Goal: Task Accomplishment & Management: Manage account settings

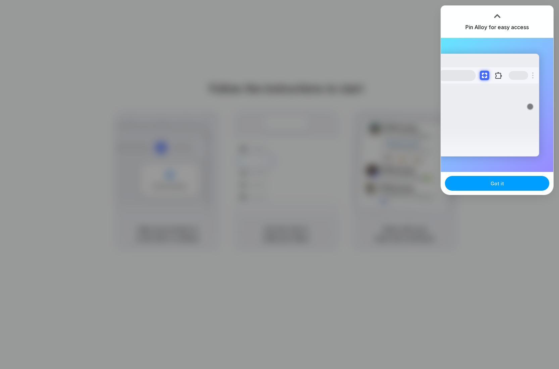
click at [499, 185] on span "Got it" at bounding box center [496, 183] width 13 height 7
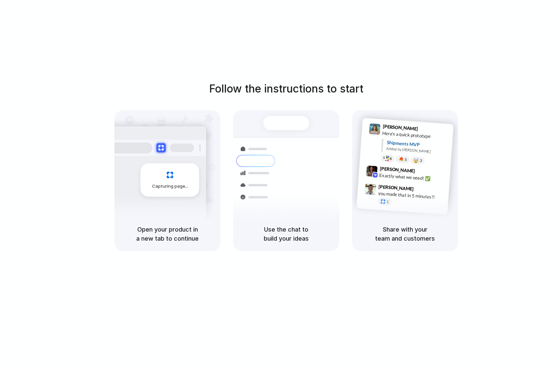
click at [279, 185] on div at bounding box center [279, 185] width 0 height 0
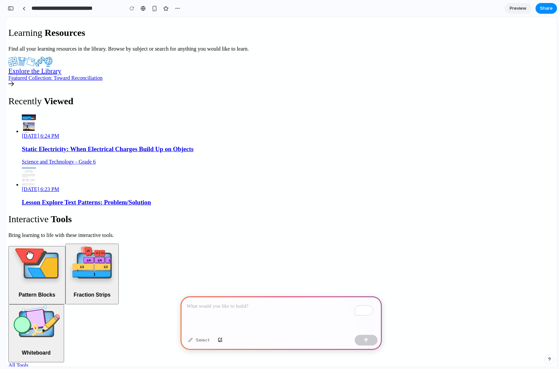
click at [252, 303] on p "To enrich screen reader interactions, please activate Accessibility in Grammarl…" at bounding box center [280, 306] width 189 height 8
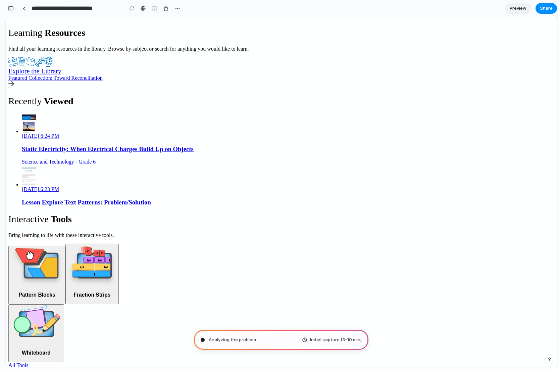
type input "**********"
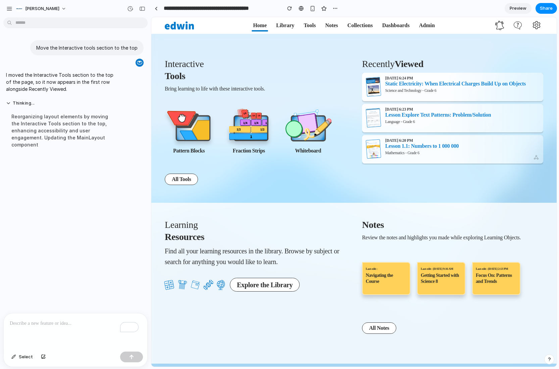
click at [266, 198] on div "Interactive Tools Bring learning to life with these interactive tools. Pattern …" at bounding box center [353, 122] width 405 height 161
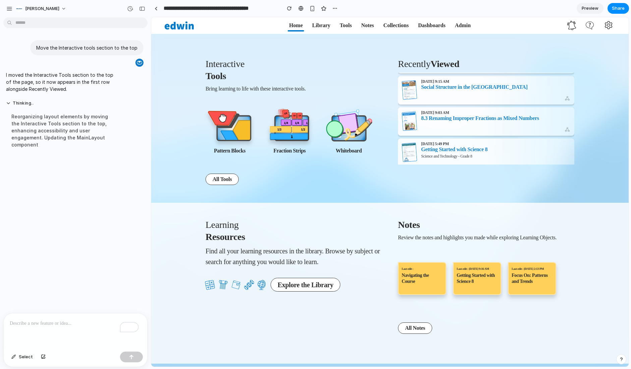
scroll to position [209, 0]
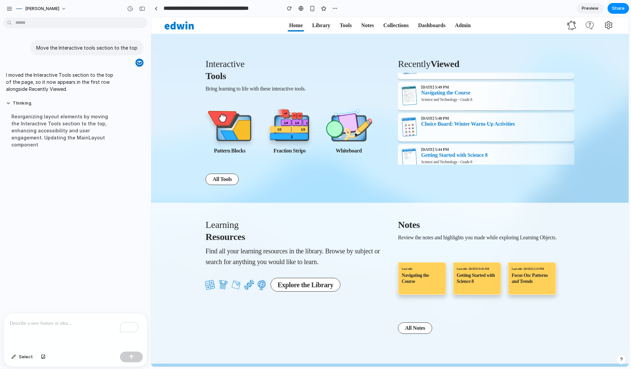
click at [466, 125] on span "Choice Board: Winter Warm-Up Activities" at bounding box center [468, 123] width 94 height 5
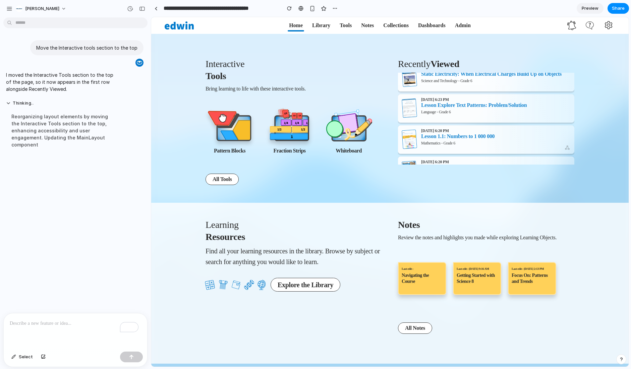
scroll to position [0, 0]
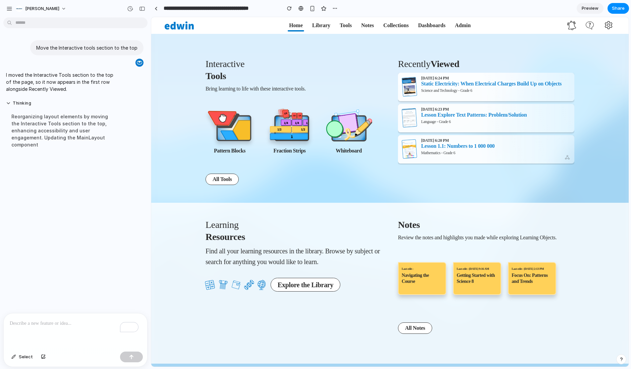
click at [339, 125] on img at bounding box center [349, 129] width 50 height 39
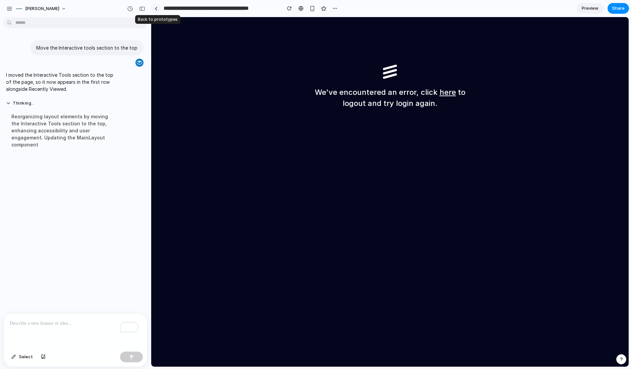
click at [155, 9] on div at bounding box center [156, 9] width 3 height 4
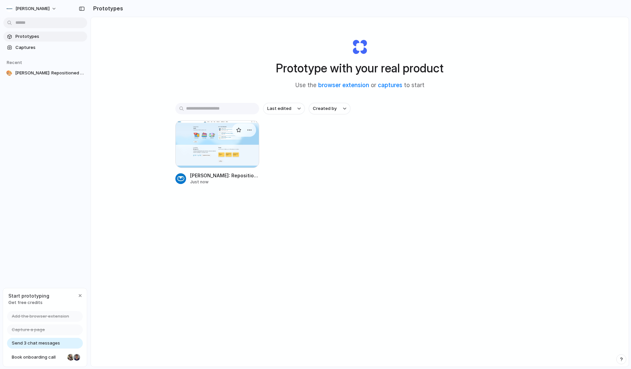
click at [231, 145] on div at bounding box center [217, 144] width 84 height 48
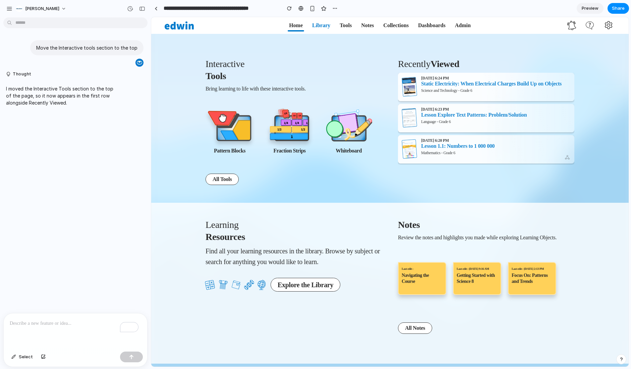
click at [323, 26] on link "Library" at bounding box center [321, 25] width 26 height 16
click at [41, 9] on button "Nelson" at bounding box center [41, 8] width 57 height 11
click at [9, 8] on div "Settings Invite members Change theme Sign out" at bounding box center [315, 184] width 631 height 369
click at [9, 8] on div "button" at bounding box center [9, 9] width 6 height 6
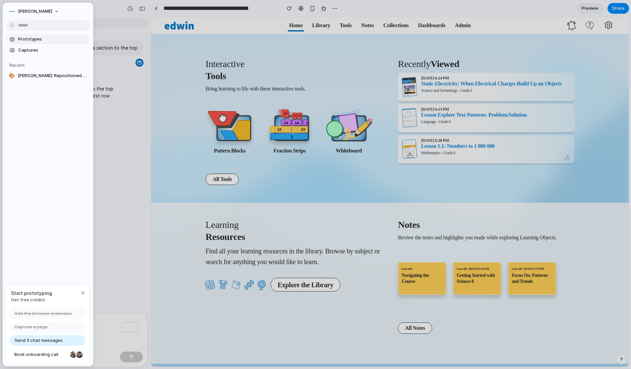
click at [25, 39] on span "Prototypes" at bounding box center [52, 39] width 69 height 7
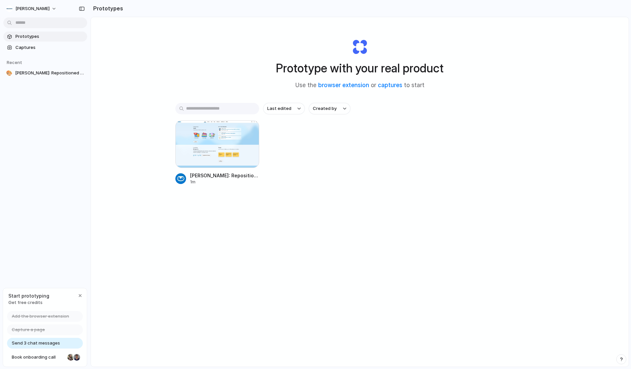
click at [51, 342] on span "Send 3 chat messages" at bounding box center [36, 343] width 48 height 7
click at [51, 343] on span "Send 3 chat messages" at bounding box center [36, 343] width 48 height 7
click at [30, 301] on span "Get free credits" at bounding box center [28, 302] width 41 height 7
click at [78, 150] on div "Prototypes Captures Recent 🎨 Edwin Dashboard: Repositioned Tools Header" at bounding box center [45, 83] width 91 height 166
click at [30, 49] on span "Captures" at bounding box center [49, 47] width 69 height 7
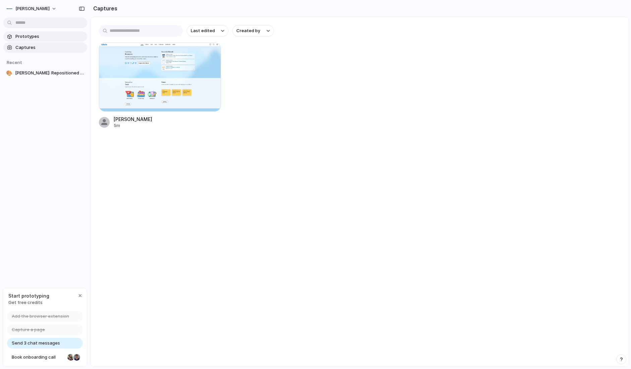
click at [29, 37] on span "Prototypes" at bounding box center [49, 36] width 69 height 7
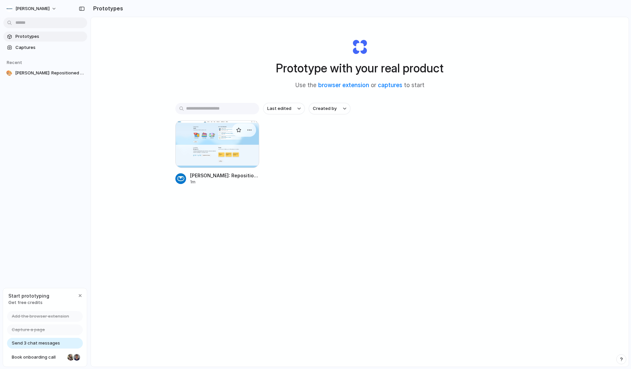
click at [226, 133] on div at bounding box center [217, 144] width 84 height 48
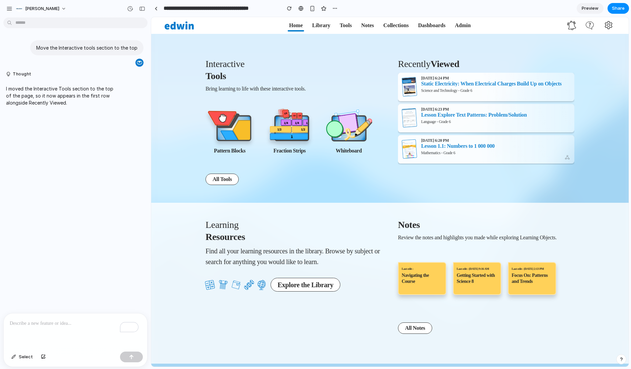
click at [62, 324] on p "To enrich screen reader interactions, please activate Accessibility in Grammarl…" at bounding box center [75, 324] width 131 height 8
click at [17, 357] on button "Select" at bounding box center [22, 357] width 28 height 11
click at [558, 23] on div at bounding box center [390, 191] width 477 height 349
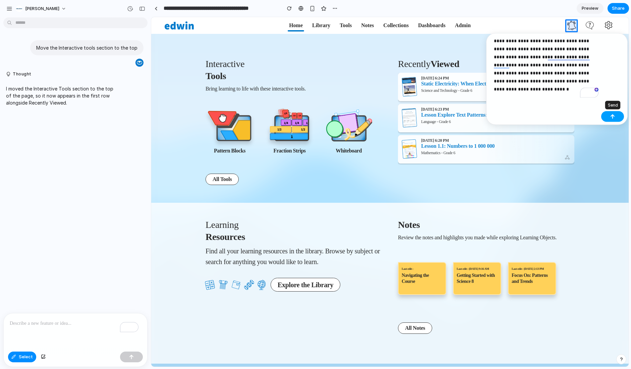
click at [558, 117] on button "button" at bounding box center [612, 116] width 23 height 11
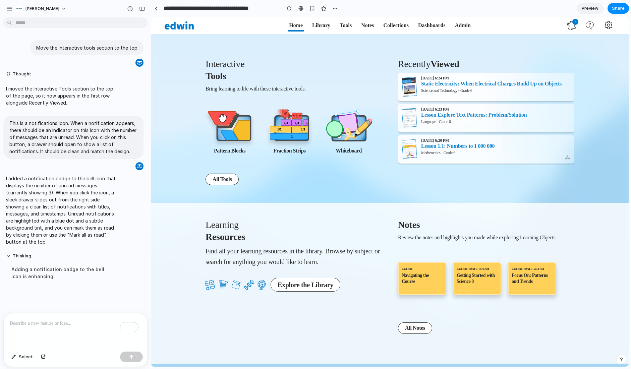
click at [558, 198] on div "Interactive Tools Bring learning to life with these interactive tools. Pattern …" at bounding box center [390, 122] width 436 height 161
click at [558, 27] on icon at bounding box center [571, 25] width 9 height 9
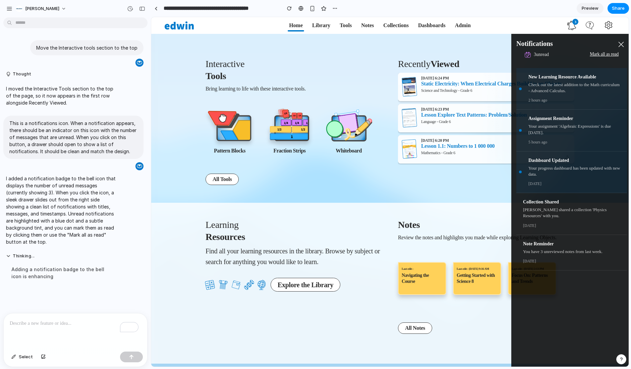
click at [558, 41] on div "Notifications" at bounding box center [569, 44] width 107 height 10
click at [22, 359] on span "Select" at bounding box center [26, 357] width 14 height 7
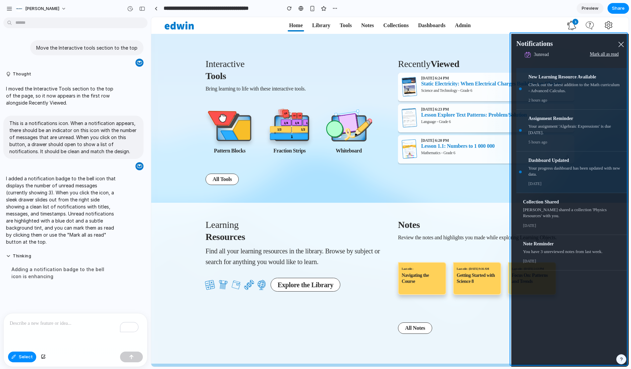
click at [514, 36] on div at bounding box center [390, 191] width 477 height 349
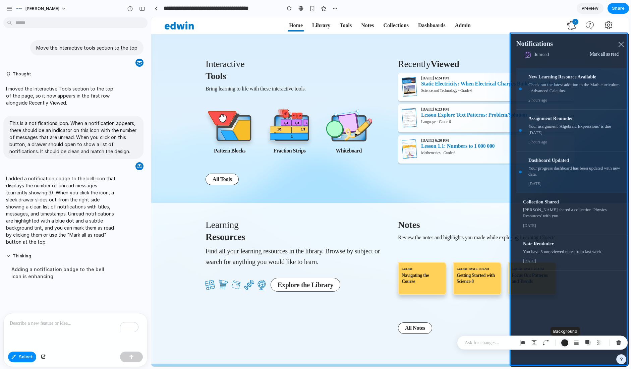
click at [558, 342] on div "button" at bounding box center [564, 342] width 7 height 7
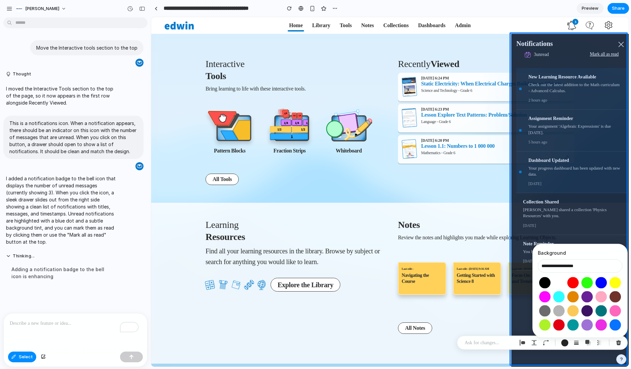
click at [558, 284] on button "Select color oklch(1 0 0)" at bounding box center [559, 283] width 12 height 12
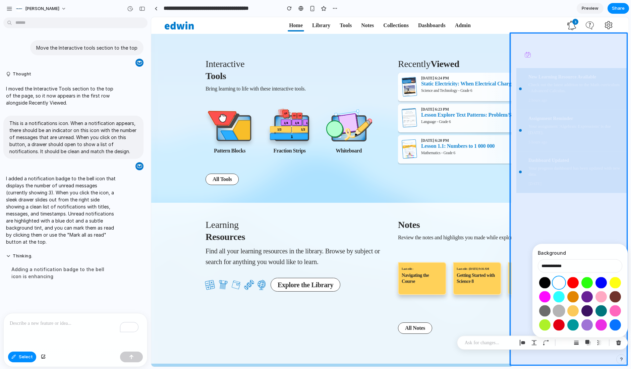
click at [558, 309] on button "Select color oklch(0.77 0 0)" at bounding box center [559, 311] width 12 height 12
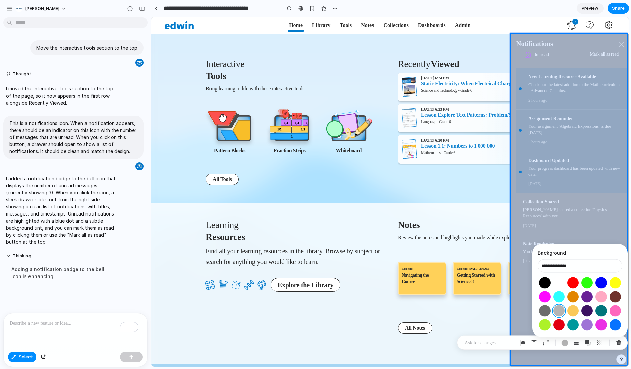
click at [558, 282] on button "Select color oklch(1 0 0)" at bounding box center [559, 283] width 12 height 12
type input "**********"
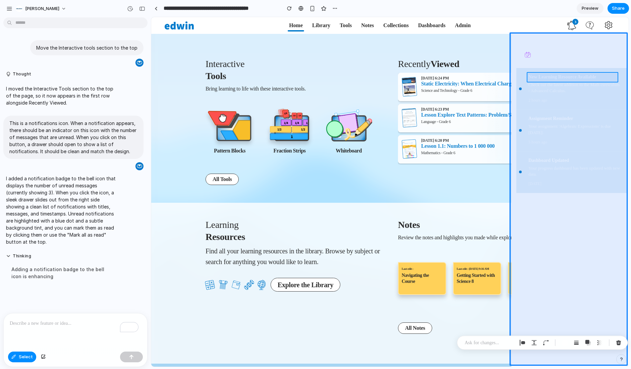
click at [551, 77] on div at bounding box center [390, 191] width 477 height 349
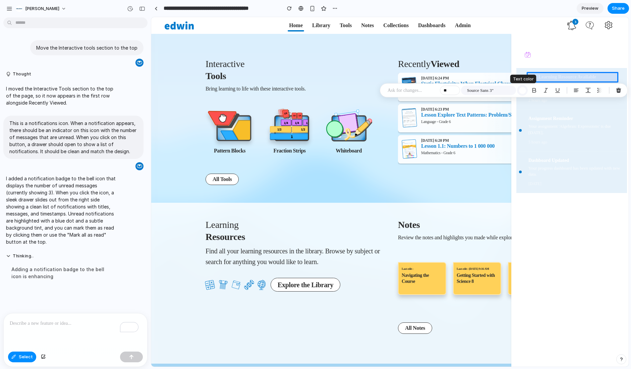
click at [523, 88] on div "button" at bounding box center [522, 90] width 7 height 7
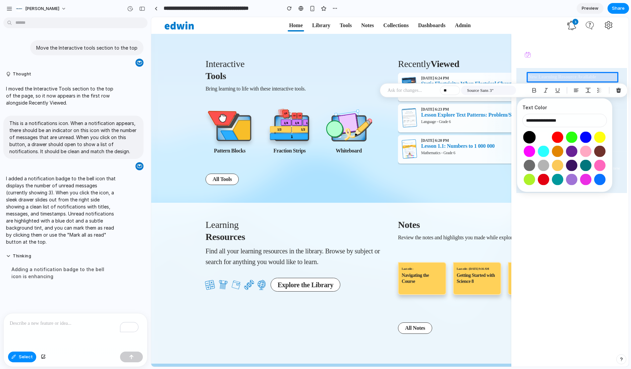
click at [532, 136] on button "Select color oklch(0 0 0)" at bounding box center [529, 137] width 12 height 12
click at [532, 166] on button "Select color oklch(0.53 0 0)" at bounding box center [529, 165] width 12 height 12
click at [530, 138] on button "Select color oklch(0 0 0)" at bounding box center [529, 137] width 12 height 12
type input "**********"
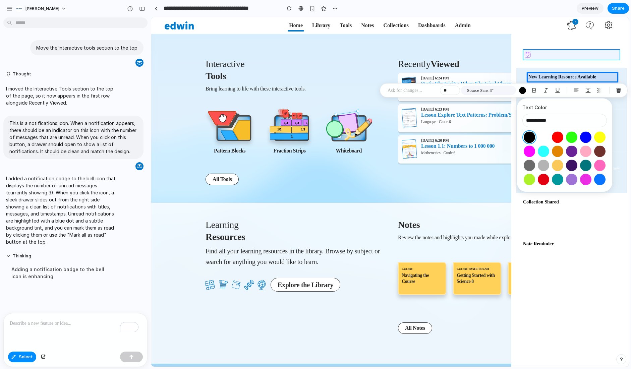
click at [557, 54] on div at bounding box center [390, 191] width 477 height 349
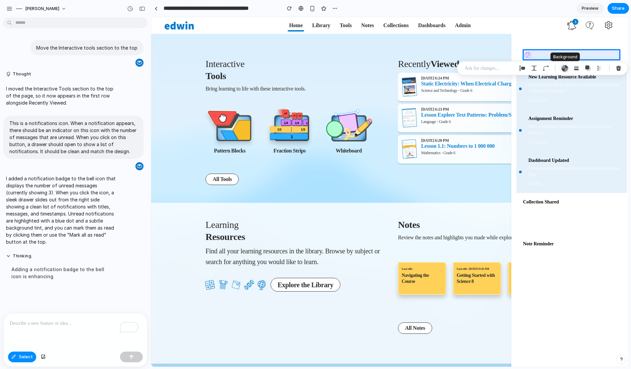
click at [558, 69] on div "button" at bounding box center [564, 68] width 7 height 7
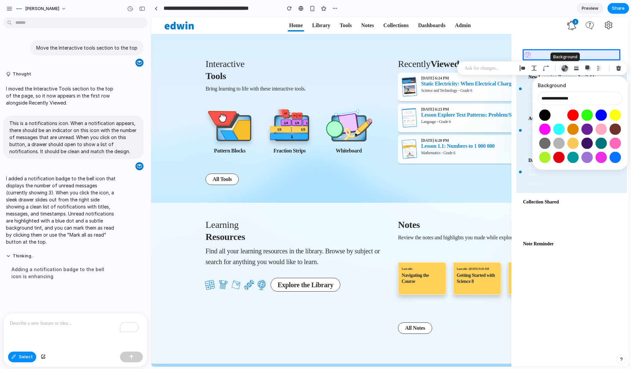
click at [558, 68] on div "button" at bounding box center [564, 68] width 7 height 7
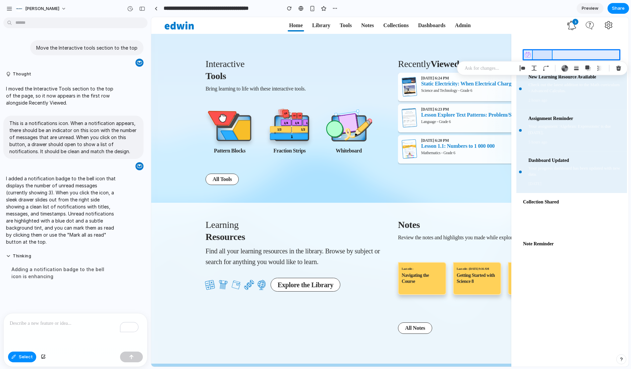
click at [547, 55] on div at bounding box center [390, 191] width 477 height 349
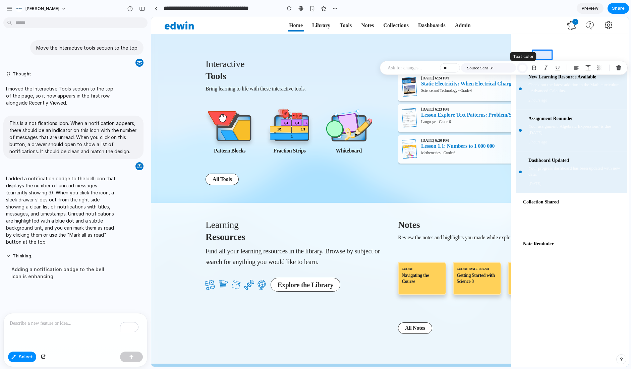
click at [526, 66] on button "button" at bounding box center [522, 68] width 11 height 11
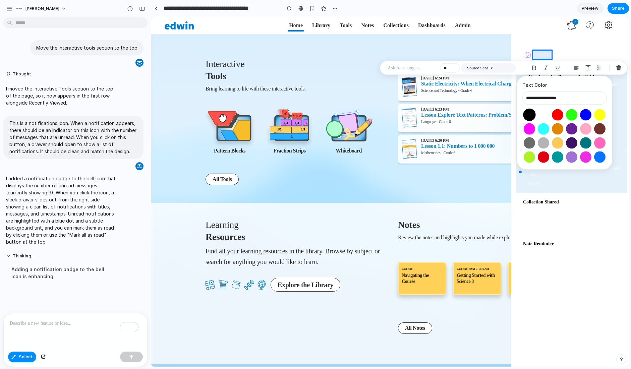
click at [530, 116] on button "Select color oklch(0 0 0)" at bounding box center [529, 115] width 12 height 12
type input "**********"
click at [558, 54] on div at bounding box center [390, 191] width 477 height 349
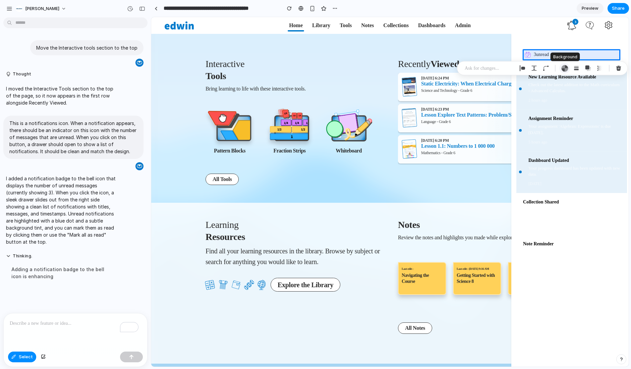
click at [558, 67] on div "button" at bounding box center [564, 68] width 7 height 7
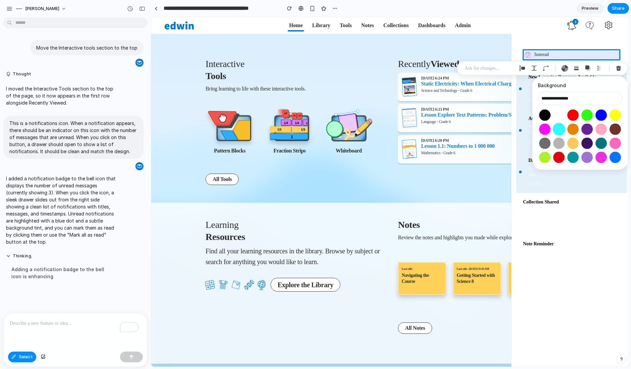
click at [558, 129] on button "Select color oklch(0.91 0.15 195)" at bounding box center [559, 129] width 12 height 12
click at [558, 116] on button "Select color oklch(1 0 0)" at bounding box center [559, 115] width 12 height 12
click at [558, 55] on div at bounding box center [390, 191] width 477 height 349
type input "**********"
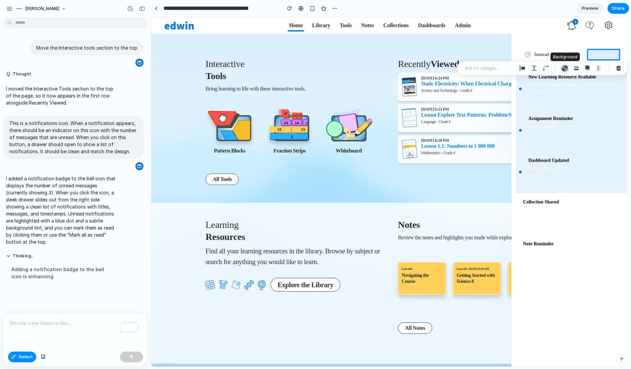
click at [558, 66] on div "button" at bounding box center [564, 68] width 7 height 7
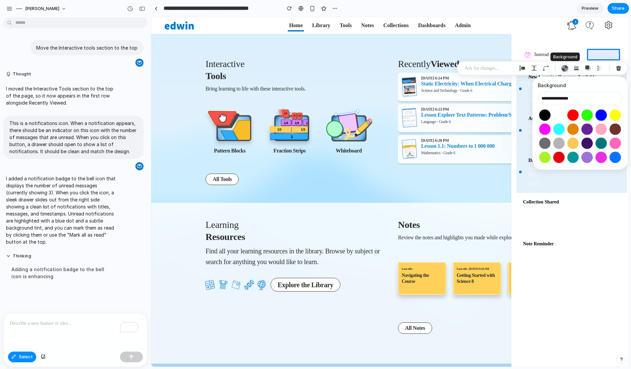
click at [558, 64] on button "button" at bounding box center [564, 68] width 11 height 11
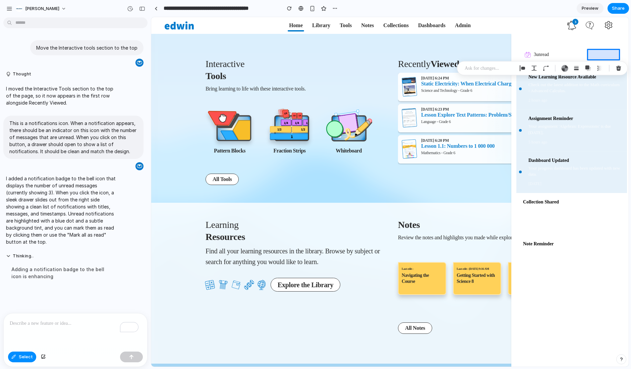
click at [558, 55] on div at bounding box center [390, 191] width 477 height 349
click at [558, 56] on div at bounding box center [390, 191] width 477 height 349
click at [558, 54] on div at bounding box center [390, 191] width 477 height 349
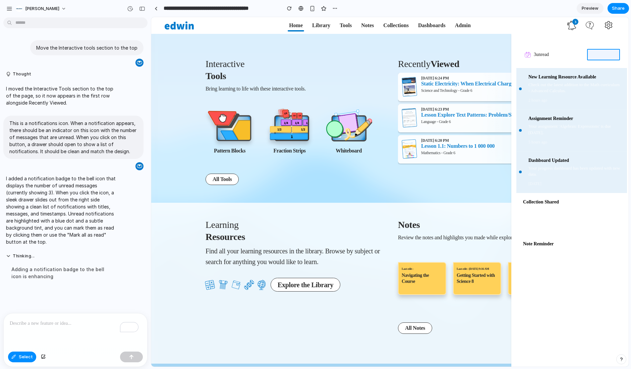
click at [558, 55] on div at bounding box center [390, 191] width 477 height 349
click at [558, 54] on div at bounding box center [390, 191] width 477 height 349
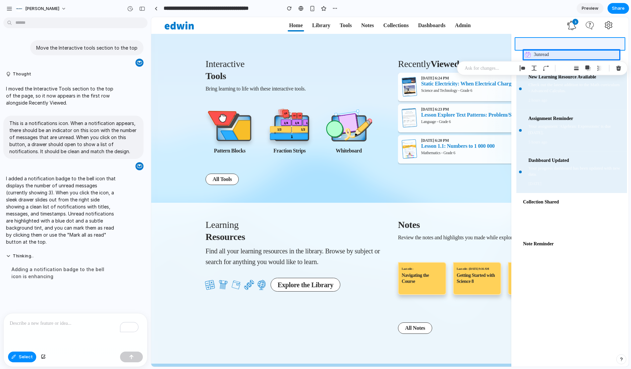
click at [558, 44] on div at bounding box center [390, 191] width 477 height 349
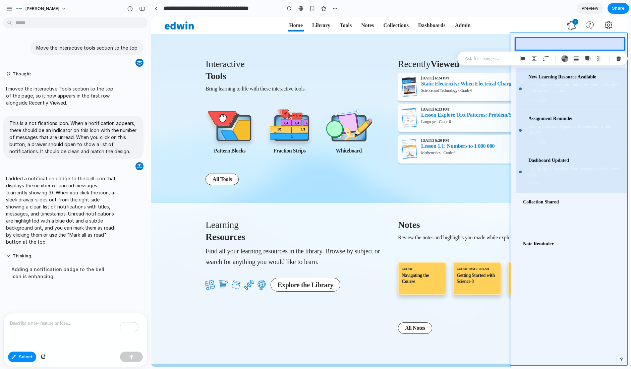
click at [553, 336] on div at bounding box center [390, 191] width 477 height 349
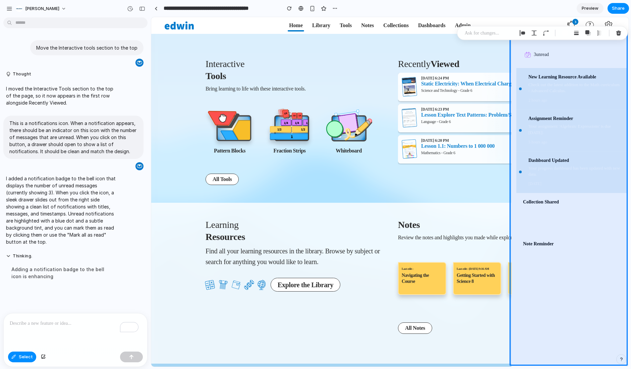
click at [498, 32] on p at bounding box center [490, 33] width 50 height 8
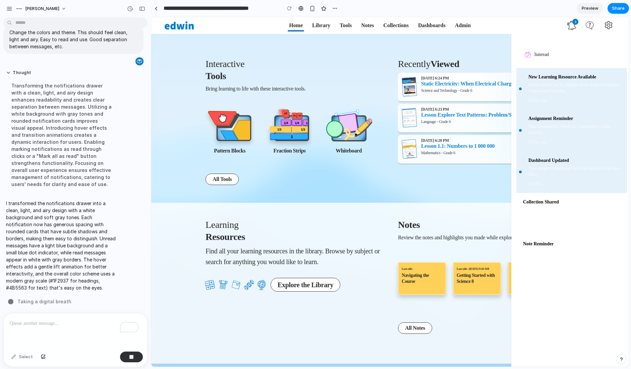
scroll to position [247, 0]
click at [334, 204] on div "Learning Resources Find all your learning resources in the library. Browse by s…" at bounding box center [390, 283] width 436 height 161
click at [337, 195] on div "Interactive Tools Bring learning to life with these interactive tools. Pattern …" at bounding box center [390, 122] width 436 height 161
click at [558, 24] on icon at bounding box center [571, 25] width 9 height 9
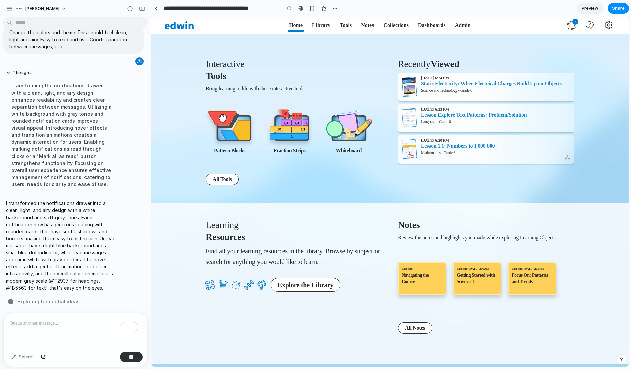
click at [558, 179] on section "Recently Viewed 10/8/2025 at 6:24 PM Static Electricity: When Electrical Charge…" at bounding box center [486, 122] width 176 height 134
click at [558, 23] on span "3" at bounding box center [575, 22] width 6 height 6
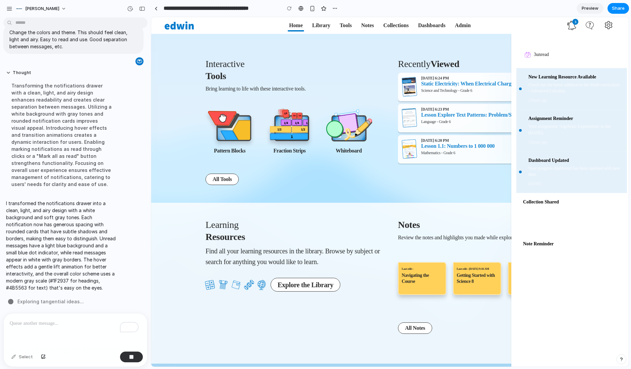
click at [558, 23] on span "3" at bounding box center [575, 22] width 6 height 6
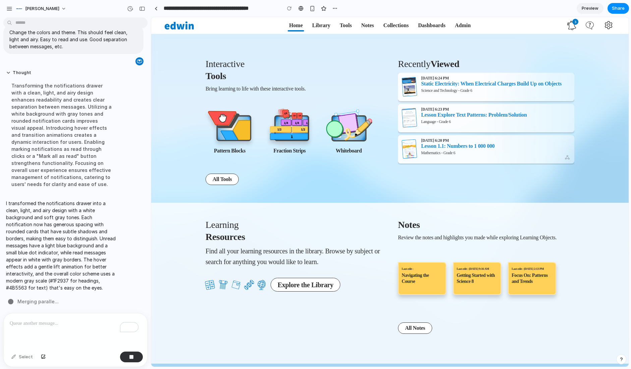
click at [558, 25] on icon at bounding box center [571, 25] width 9 height 9
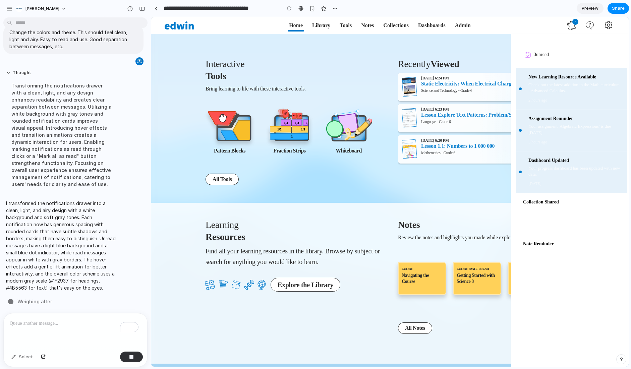
click at [558, 27] on icon at bounding box center [571, 25] width 9 height 9
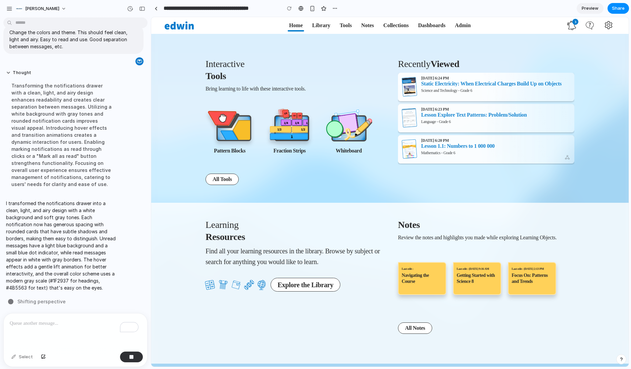
click at [291, 6] on div at bounding box center [289, 8] width 10 height 10
click at [289, 8] on div at bounding box center [289, 8] width 10 height 10
drag, startPoint x: 66, startPoint y: 201, endPoint x: 70, endPoint y: 302, distance: 101.4
click at [70, 302] on div "Move the Interactive tools section to the top Thought I moved the Interactive T…" at bounding box center [73, 166] width 147 height 293
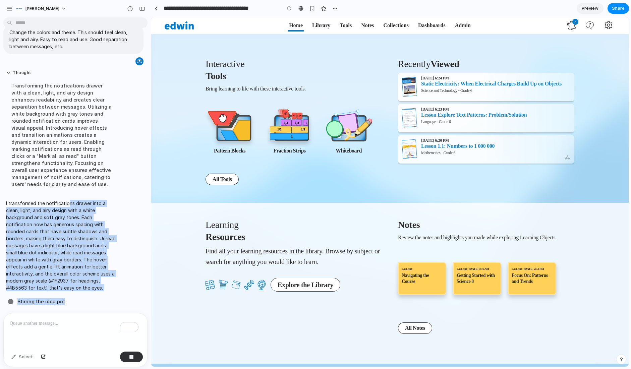
click at [79, 245] on p "I transformed the notifications drawer into a clean, light, and airy design wit…" at bounding box center [62, 246] width 112 height 92
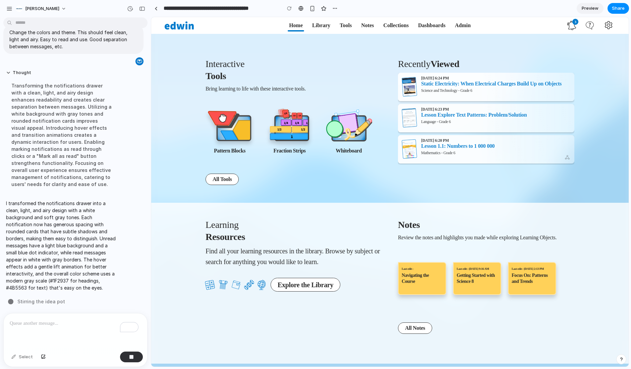
click at [47, 300] on span "Stirring the idea pot" at bounding box center [41, 301] width 48 height 7
click at [10, 299] on div at bounding box center [10, 301] width 5 height 5
click at [558, 25] on icon at bounding box center [571, 25] width 9 height 9
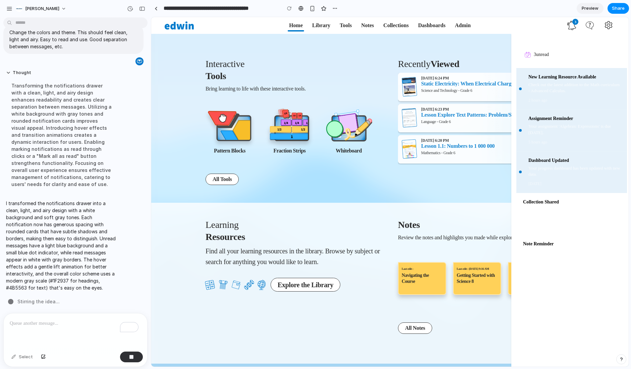
click at [480, 50] on div "Interactive Tools Bring learning to life with these interactive tools. Pattern …" at bounding box center [390, 122] width 436 height 161
click at [303, 59] on h1 "Interactive Tools" at bounding box center [294, 70] width 176 height 24
click at [157, 7] on link at bounding box center [156, 8] width 10 height 10
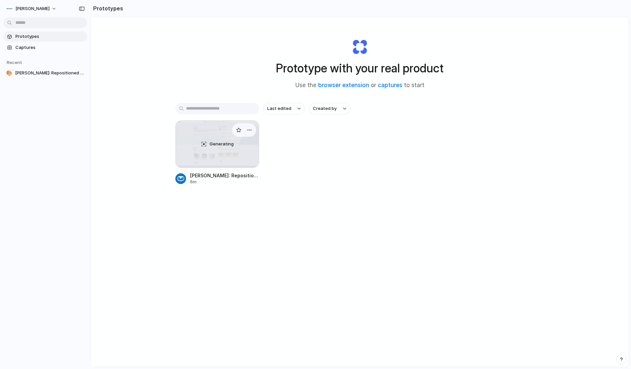
click at [218, 144] on span "Generating" at bounding box center [222, 144] width 24 height 7
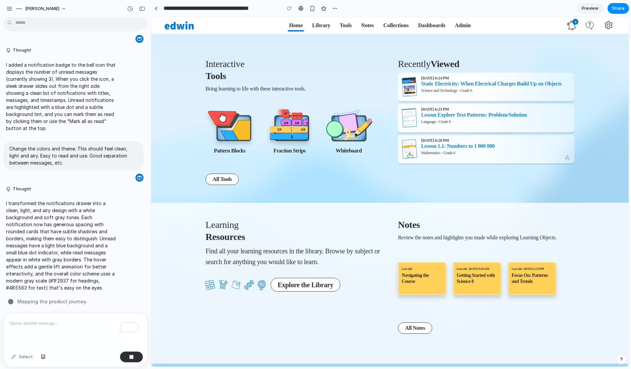
click at [558, 24] on span "3" at bounding box center [575, 22] width 6 height 6
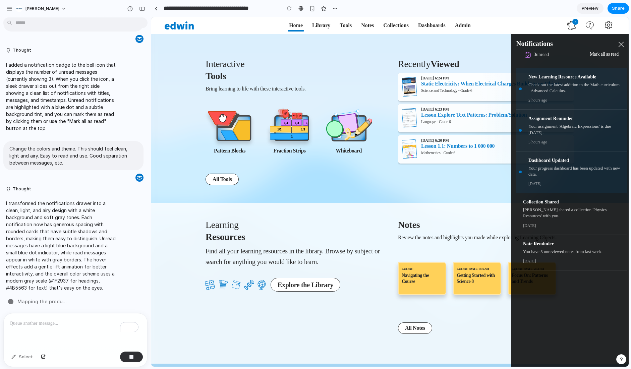
click at [558, 24] on span "3" at bounding box center [575, 22] width 6 height 6
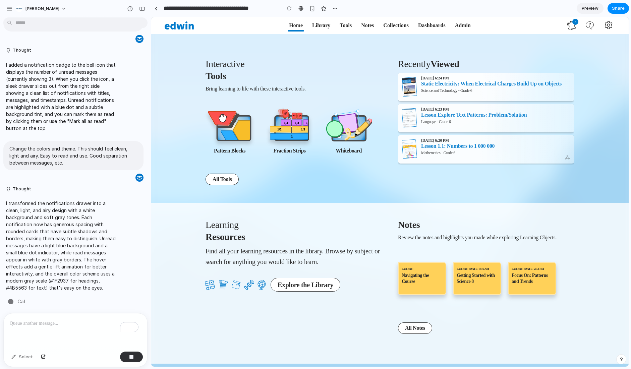
click at [558, 24] on span "3" at bounding box center [575, 22] width 6 height 6
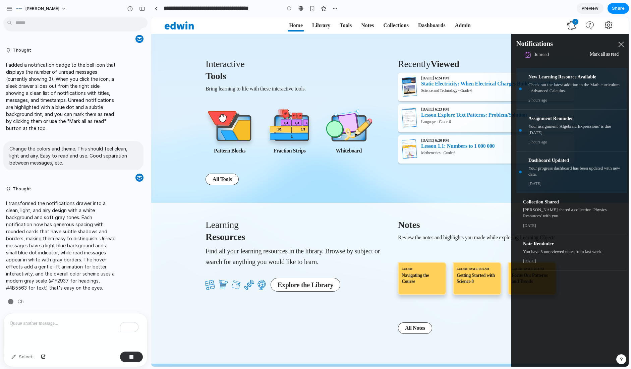
click at [558, 359] on div "button" at bounding box center [621, 359] width 5 height 5
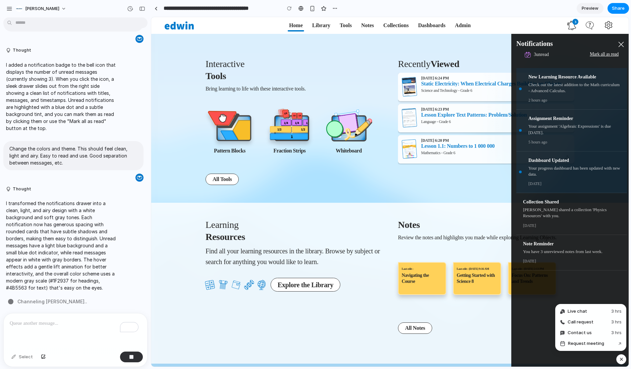
click at [558, 359] on div "button" at bounding box center [622, 359] width 6 height 8
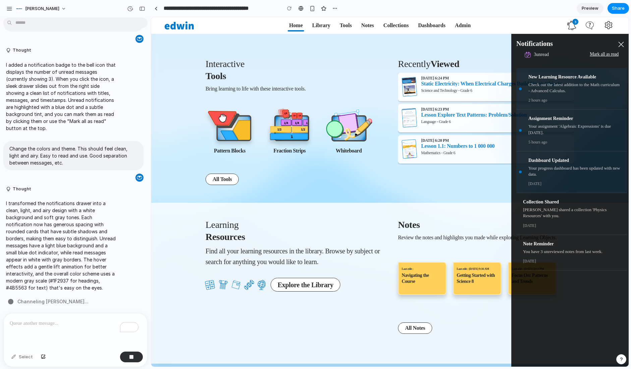
click at [469, 327] on section "Notes Review the notes and highlights you made while exploring Learning Objects…" at bounding box center [486, 283] width 176 height 134
click at [474, 322] on section "Notes Review the notes and highlights you made while exploring Learning Objects…" at bounding box center [486, 283] width 176 height 134
click at [472, 185] on section "Recently Viewed 10/8/2025 at 6:24 PM Static Electricity: When Electrical Charge…" at bounding box center [486, 122] width 176 height 134
click at [558, 43] on icon at bounding box center [621, 45] width 6 height 6
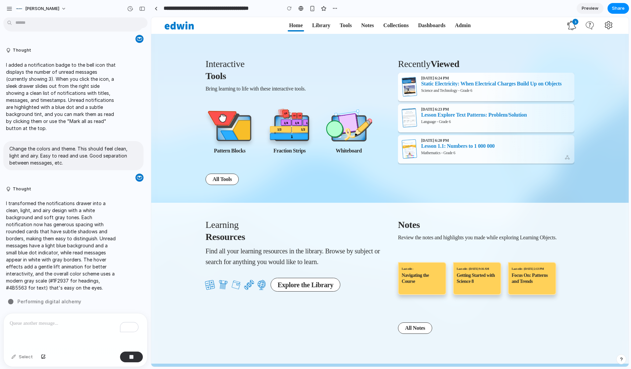
click at [328, 204] on div "Learning Resources Find all your learning resources in the library. Browse by s…" at bounding box center [390, 283] width 436 height 161
click at [63, 324] on p "To enrich screen reader interactions, please activate Accessibility in Grammarl…" at bounding box center [75, 324] width 131 height 8
click at [76, 302] on div "Move the Interactive tools section to the top Thought I moved the Interactive T…" at bounding box center [73, 166] width 147 height 293
click at [558, 23] on span "3" at bounding box center [575, 22] width 6 height 6
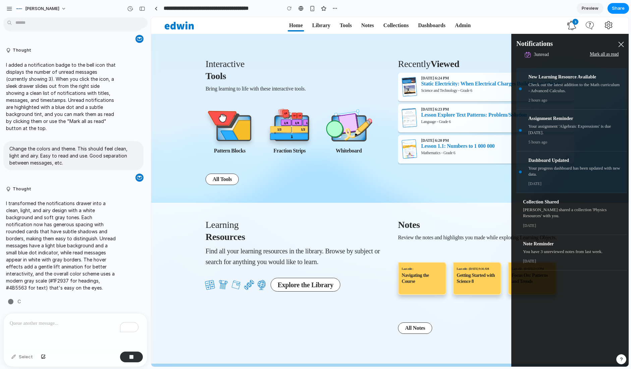
click at [558, 22] on span "3" at bounding box center [575, 22] width 6 height 6
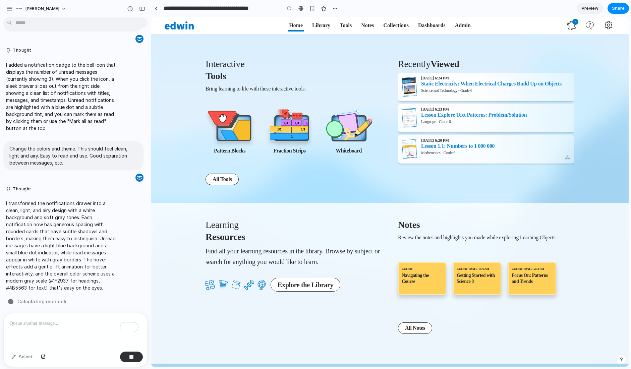
click at [558, 25] on icon at bounding box center [608, 24] width 7 height 7
click at [558, 26] on icon at bounding box center [590, 25] width 8 height 8
click at [558, 57] on div "Interactive Tools Bring learning to life with these interactive tools. Pattern …" at bounding box center [390, 122] width 436 height 161
click at [558, 9] on span "Preview" at bounding box center [590, 8] width 17 height 7
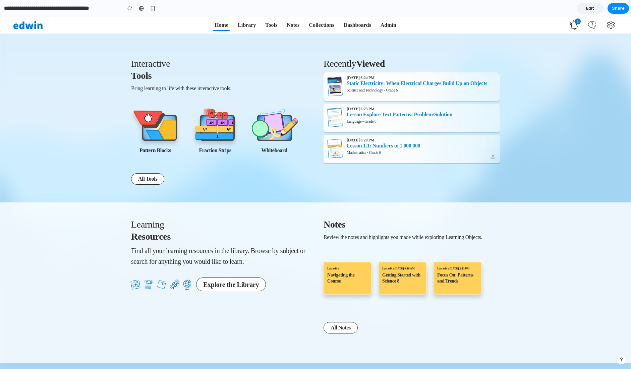
click at [558, 67] on div "Interactive Tools Bring learning to life with these interactive tools. Pattern …" at bounding box center [315, 122] width 631 height 161
click at [558, 26] on icon at bounding box center [574, 24] width 9 height 9
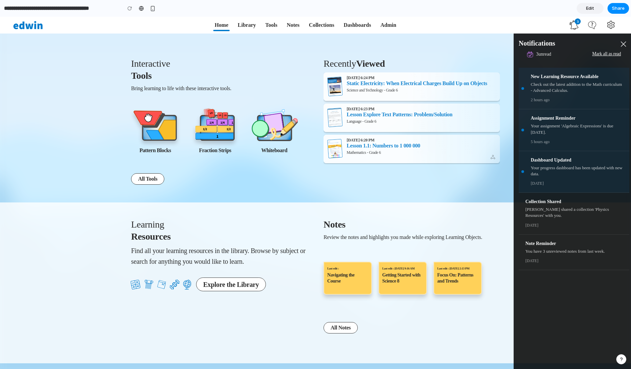
click at [558, 25] on icon at bounding box center [574, 24] width 9 height 9
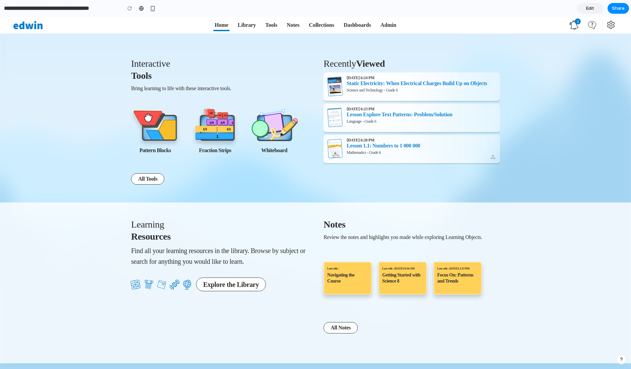
click at [539, 52] on div "Interactive Tools Bring learning to life with these interactive tools. Pattern …" at bounding box center [315, 122] width 631 height 161
click at [130, 7] on div at bounding box center [130, 8] width 10 height 10
click at [82, 9] on input "**********" at bounding box center [61, 8] width 117 height 12
click at [158, 27] on nav "Edwin Home Library Tools Notes Collections Dashboards Admin 3 Notifications 3 u…" at bounding box center [315, 25] width 631 height 17
click at [558, 9] on link "Edit" at bounding box center [590, 8] width 27 height 11
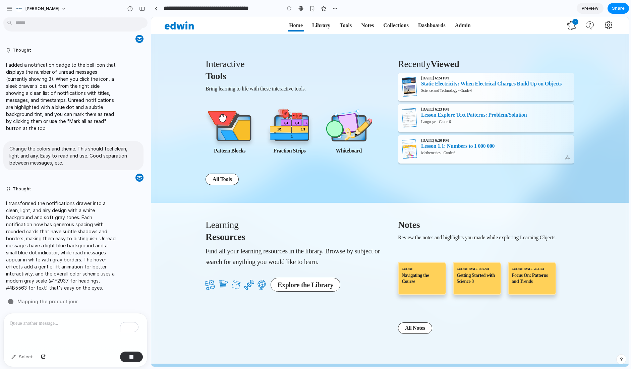
click at [57, 255] on p "I transformed the notifications drawer into a clean, light, and airy design wit…" at bounding box center [62, 246] width 112 height 92
click at [70, 320] on p "To enrich screen reader interactions, please activate Accessibility in Grammarl…" at bounding box center [75, 324] width 131 height 8
click at [132, 338] on div "To enrich screen reader interactions, please activate Accessibility in Grammarl…" at bounding box center [76, 332] width 144 height 36
click at [88, 322] on p "To enrich screen reader interactions, please activate Accessibility in Grammarl…" at bounding box center [75, 324] width 131 height 8
click at [143, 8] on div "button" at bounding box center [142, 8] width 6 height 5
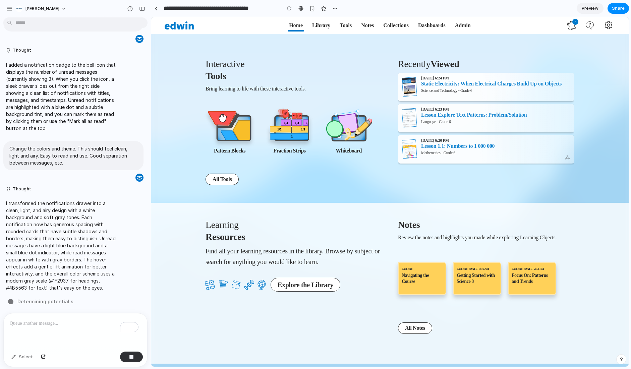
scroll to position [476, 0]
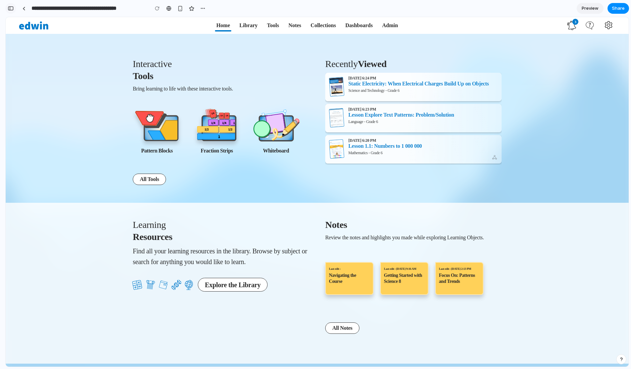
click at [14, 8] on button "button" at bounding box center [10, 8] width 11 height 11
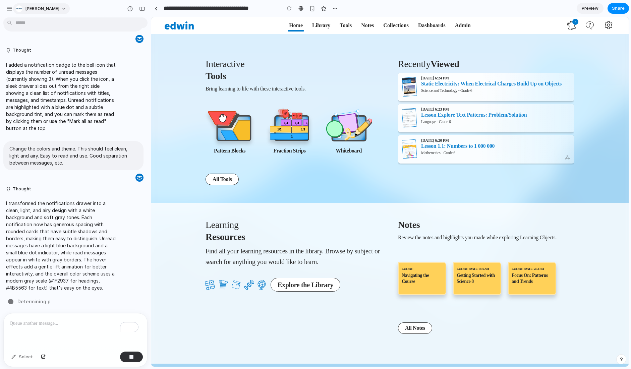
click at [44, 6] on button "Nelson" at bounding box center [41, 8] width 57 height 11
click at [63, 89] on div "Settings Invite members Change theme Sign out" at bounding box center [315, 184] width 631 height 369
click at [9, 7] on div "button" at bounding box center [9, 9] width 6 height 6
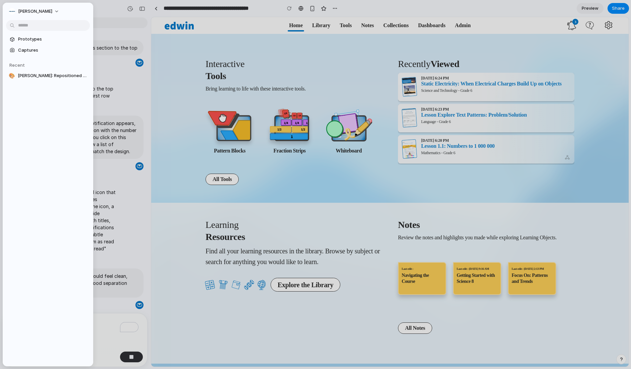
scroll to position [130, 0]
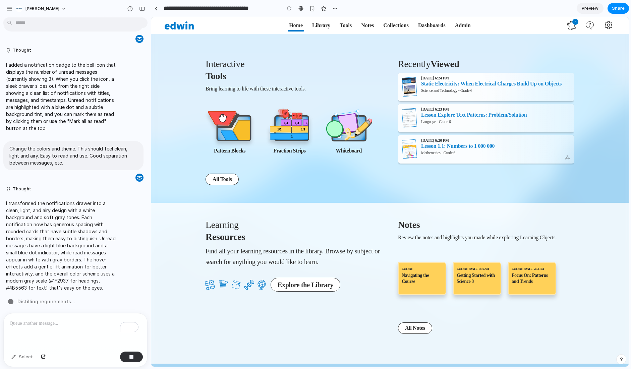
click at [97, 87] on p "I added a notification badge to the bell icon that displays the number of unrea…" at bounding box center [62, 96] width 112 height 70
click at [334, 8] on div "button" at bounding box center [334, 8] width 5 height 5
click at [334, 8] on div "Duplicate Delete" at bounding box center [315, 184] width 631 height 369
click at [65, 323] on p "To enrich screen reader interactions, please activate Accessibility in Grammarl…" at bounding box center [75, 324] width 131 height 8
click at [60, 298] on div "Pe" at bounding box center [77, 301] width 139 height 7
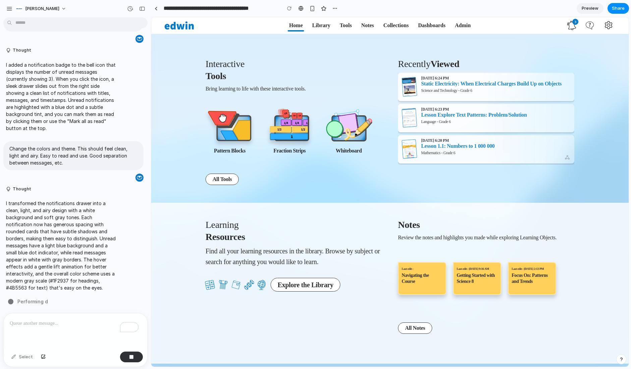
click at [58, 293] on div "Move the Interactive tools section to the top Thought I moved the Interactive T…" at bounding box center [73, 166] width 147 height 293
click at [63, 239] on p "I transformed the notifications drawer into a clean, light, and airy design wit…" at bounding box center [62, 246] width 112 height 92
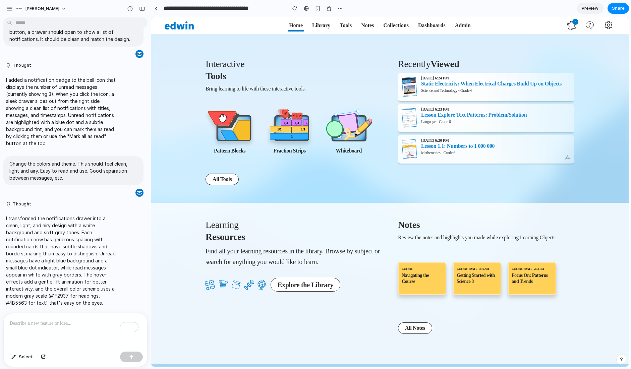
click at [573, 24] on span "3" at bounding box center [575, 22] width 6 height 6
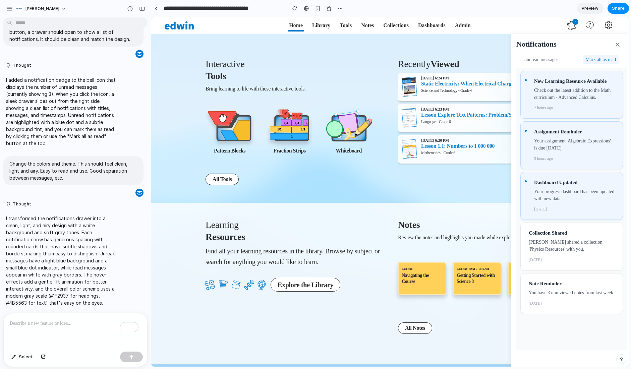
click at [605, 60] on button "Mark all as read" at bounding box center [601, 60] width 36 height 10
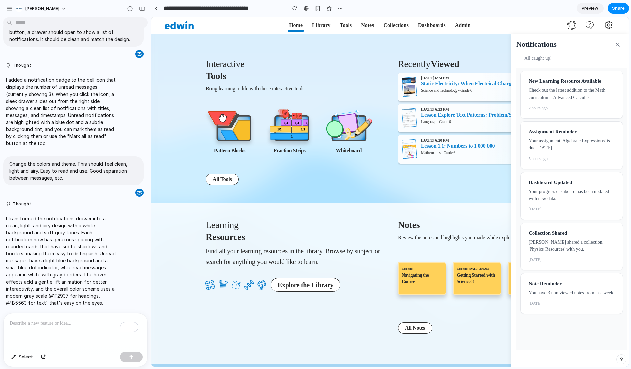
click at [573, 25] on icon at bounding box center [571, 25] width 9 height 9
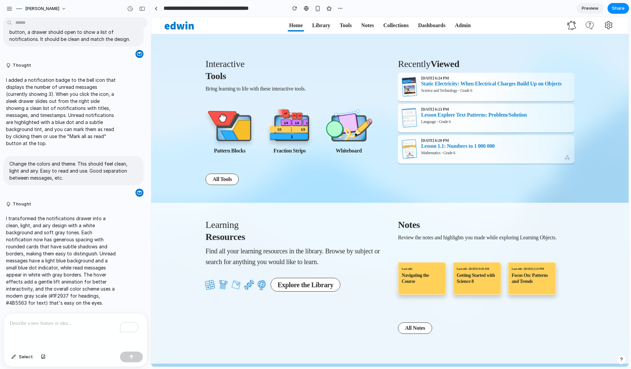
click at [573, 25] on icon at bounding box center [571, 25] width 9 height 9
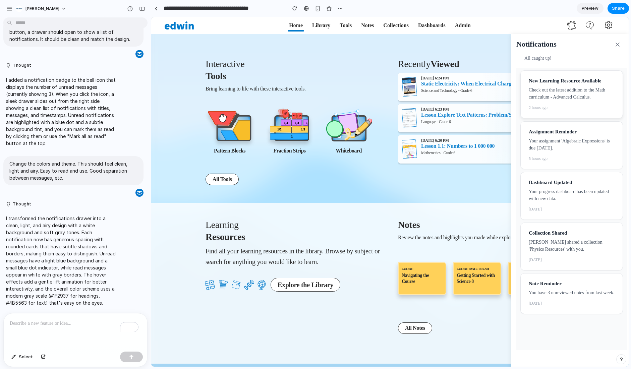
click at [581, 85] on div "New Learning Resource Available Check out the latest addition to the Math curri…" at bounding box center [572, 94] width 86 height 34
click at [577, 144] on p "Your assignment 'Algebraic Expressions' is due tomorrow." at bounding box center [572, 144] width 86 height 14
click at [571, 212] on div "Dashboard Updated Your progress dashboard has been updated with new data. 1 day…" at bounding box center [572, 196] width 86 height 34
click at [615, 44] on icon at bounding box center [617, 44] width 7 height 7
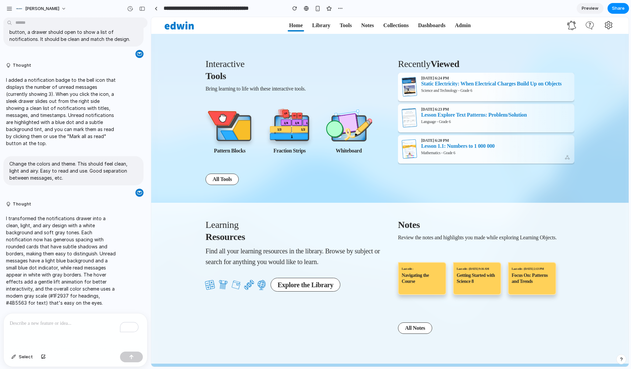
click at [569, 26] on icon at bounding box center [571, 25] width 9 height 9
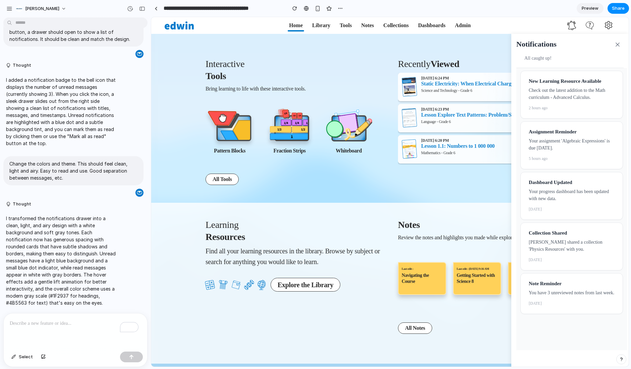
click at [544, 57] on span "All caught up!" at bounding box center [537, 58] width 27 height 7
click at [571, 24] on icon at bounding box center [571, 25] width 9 height 9
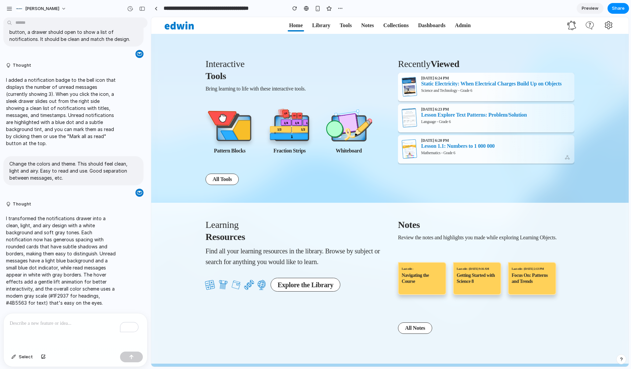
click at [602, 48] on div "Interactive Tools Bring learning to life with these interactive tools. Pattern …" at bounding box center [390, 122] width 436 height 161
click at [294, 9] on div "button" at bounding box center [294, 8] width 5 height 5
click at [571, 28] on icon at bounding box center [571, 25] width 9 height 9
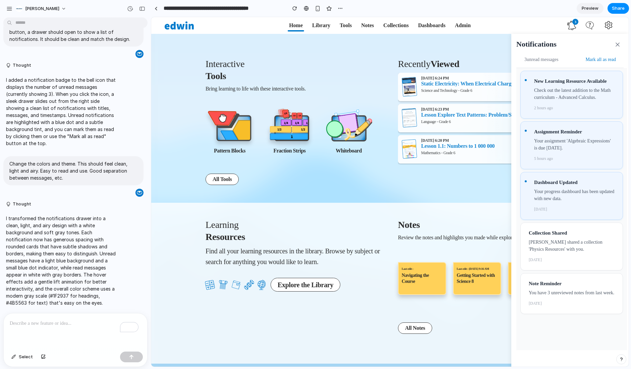
click at [486, 44] on div "Interactive Tools Bring learning to life with these interactive tools. Pattern …" at bounding box center [390, 122] width 436 height 161
click at [573, 23] on span "3" at bounding box center [575, 22] width 6 height 6
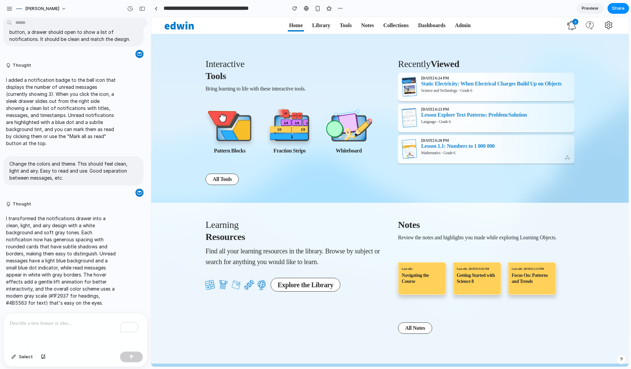
click at [574, 26] on icon at bounding box center [572, 25] width 8 height 9
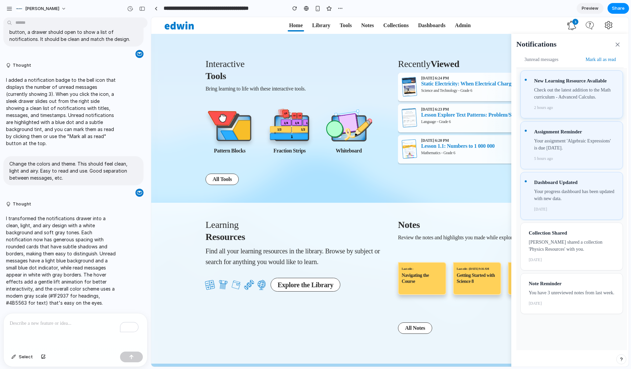
click at [547, 99] on p "Check out the latest addition to the Math curriculum - Advanced Calculus." at bounding box center [574, 94] width 80 height 14
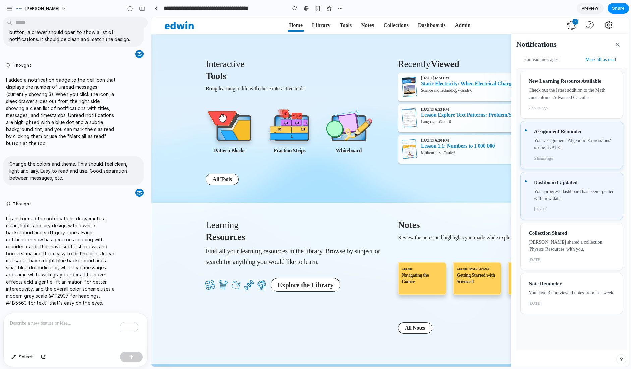
click at [570, 148] on p "Your assignment 'Algebraic Expressions' is due tomorrow." at bounding box center [574, 144] width 80 height 14
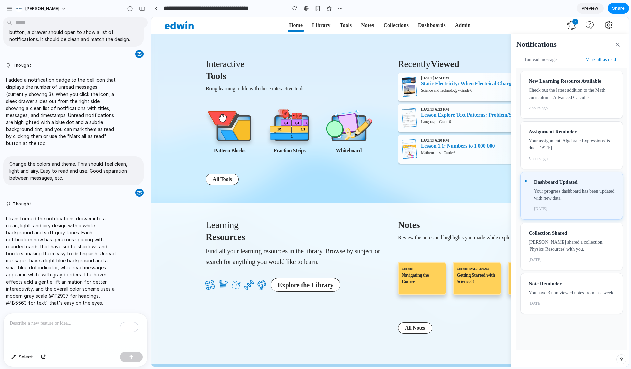
click at [572, 182] on h3 "Dashboard Updated" at bounding box center [574, 182] width 80 height 7
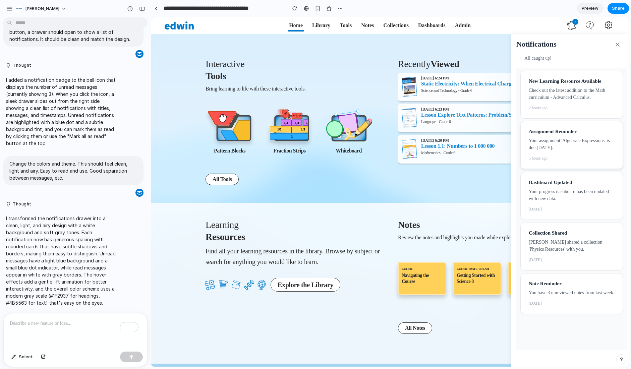
click at [566, 132] on h3 "Assignment Reminder" at bounding box center [572, 131] width 86 height 7
click at [566, 97] on p "Check out the latest addition to the Math curriculum - Advanced Calculus." at bounding box center [572, 94] width 86 height 14
click at [618, 43] on icon at bounding box center [617, 44] width 7 height 7
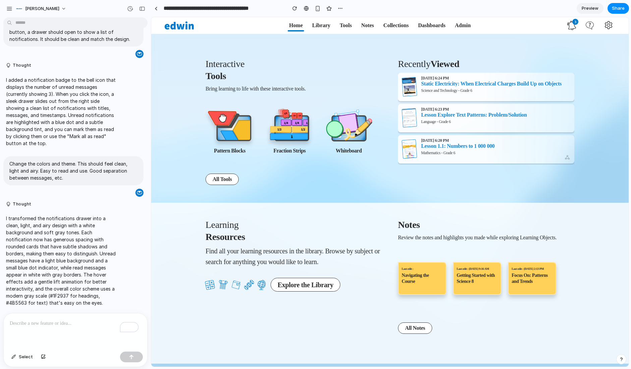
click at [597, 62] on div "Interactive Tools Bring learning to life with these interactive tools. Pattern …" at bounding box center [390, 122] width 436 height 161
click at [321, 26] on link "Library" at bounding box center [321, 25] width 26 height 16
click at [284, 27] on nav "Edwin Home Library Tools Notes Collections Dashboards Admin 3 Notifications All…" at bounding box center [390, 25] width 478 height 17
click at [455, 93] on span "Science and Technology - Grade 6" at bounding box center [446, 90] width 51 height 5
click at [362, 133] on img at bounding box center [349, 129] width 50 height 39
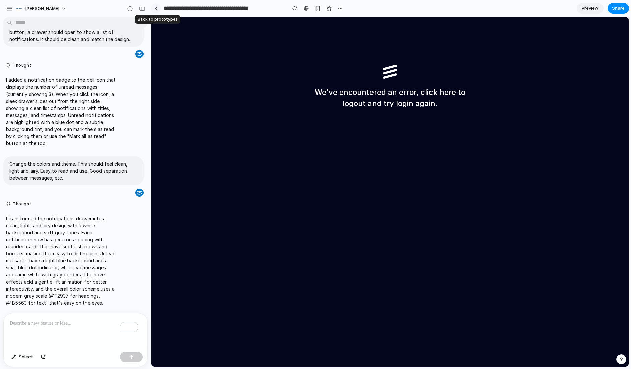
click at [157, 9] on div at bounding box center [156, 9] width 3 height 4
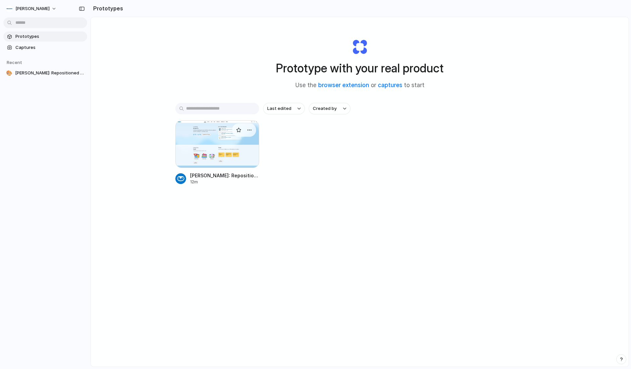
click at [242, 144] on div at bounding box center [217, 144] width 84 height 48
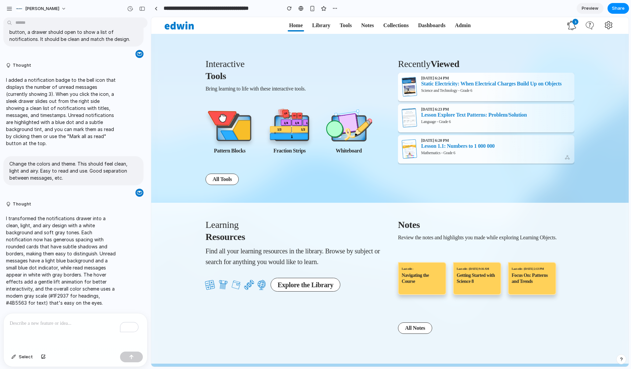
click at [573, 26] on icon at bounding box center [571, 25] width 9 height 9
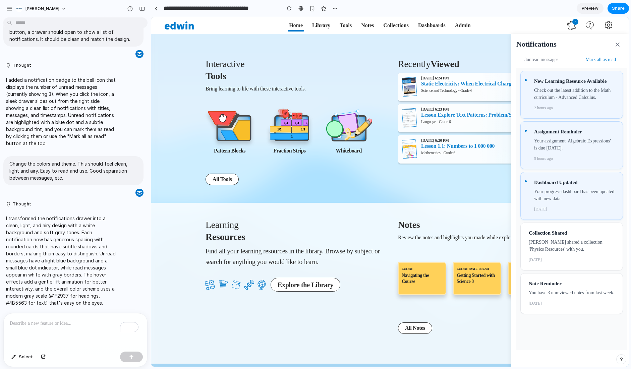
click at [572, 25] on icon at bounding box center [571, 25] width 9 height 9
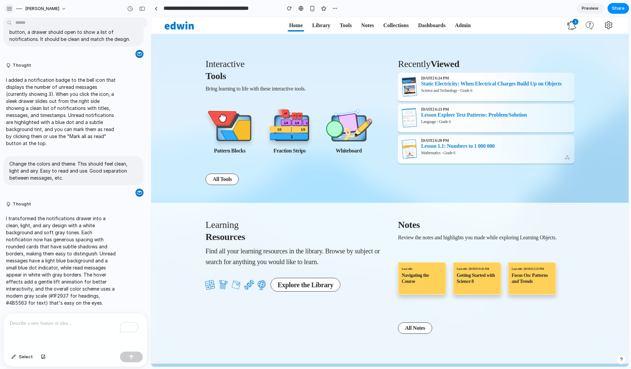
click at [8, 7] on div "button" at bounding box center [9, 9] width 6 height 6
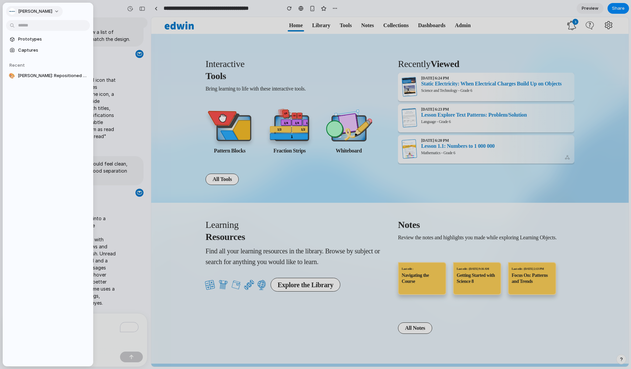
click at [18, 12] on div "Nelson" at bounding box center [31, 11] width 44 height 7
click at [21, 27] on span "Settings" at bounding box center [27, 26] width 18 height 7
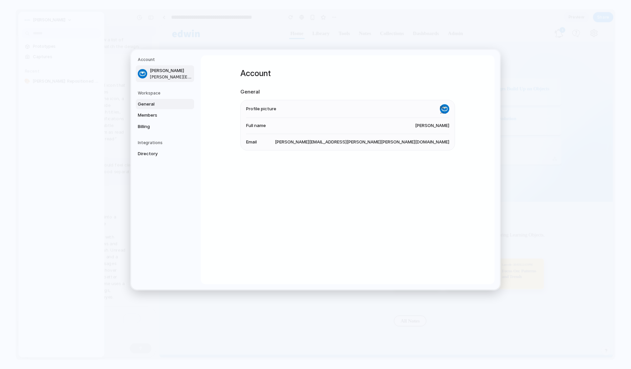
click at [156, 107] on span "General" at bounding box center [159, 104] width 43 height 7
click at [149, 126] on span "Billing" at bounding box center [159, 126] width 43 height 7
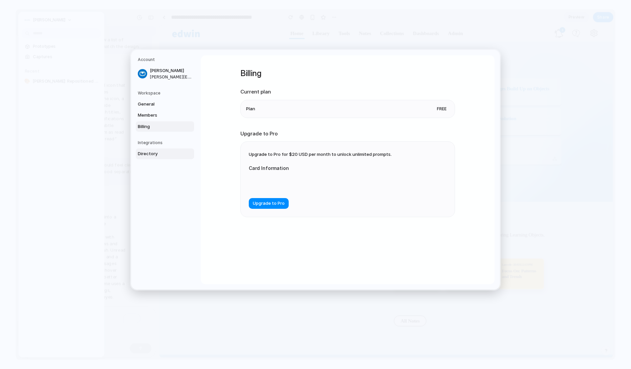
click at [152, 152] on span "Directory" at bounding box center [159, 154] width 43 height 7
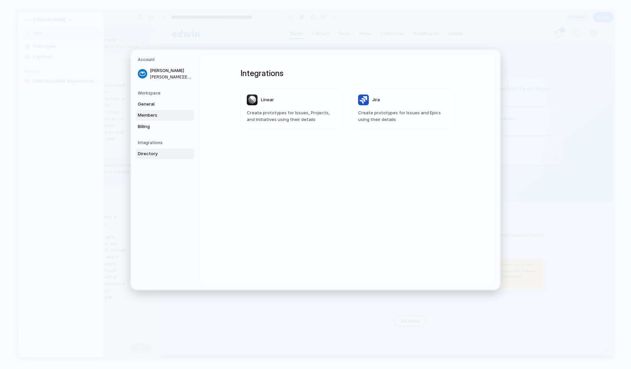
click at [149, 116] on span "Members" at bounding box center [159, 115] width 43 height 7
click at [152, 103] on span "General" at bounding box center [159, 104] width 43 height 7
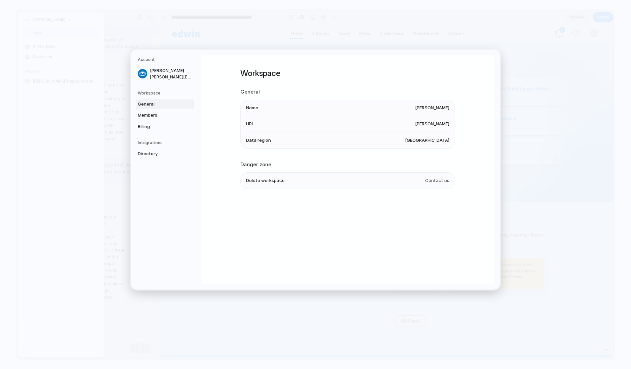
click at [423, 142] on span "United States" at bounding box center [427, 140] width 44 height 7
click at [326, 142] on li "Data region United States" at bounding box center [347, 140] width 203 height 16
click at [250, 145] on li "Data region United States" at bounding box center [347, 140] width 203 height 16
click at [251, 143] on span "Data region" at bounding box center [258, 140] width 25 height 7
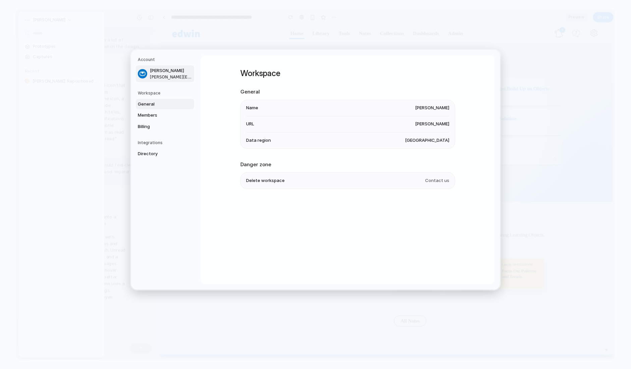
click at [163, 75] on span "jason.miller@nelson.com" at bounding box center [171, 77] width 43 height 6
click at [159, 124] on span "Billing" at bounding box center [159, 126] width 43 height 7
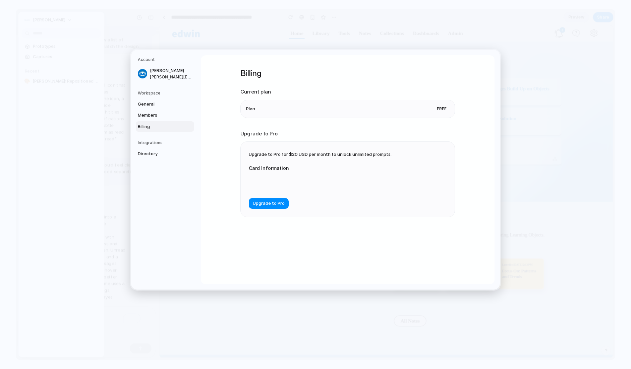
click at [366, 156] on span "Upgrade to Pro for $20 USD per month to unlock unlimited prompts." at bounding box center [320, 154] width 143 height 5
click at [147, 101] on span "General" at bounding box center [159, 104] width 43 height 7
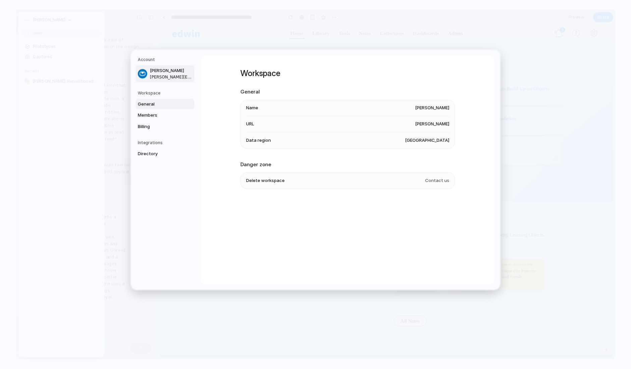
click at [145, 70] on div at bounding box center [142, 73] width 9 height 9
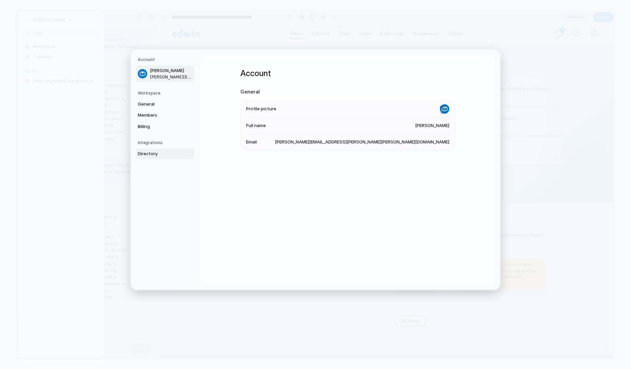
click at [144, 149] on link "Directory" at bounding box center [165, 154] width 58 height 11
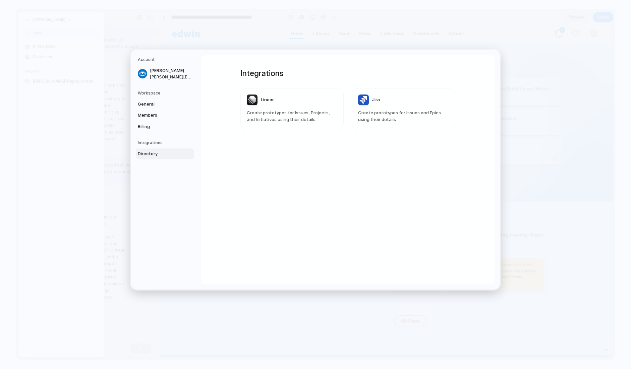
click at [290, 128] on article "Linear Create prototypes for Issues, Projects, and Initiatives using their deta…" at bounding box center [291, 108] width 103 height 41
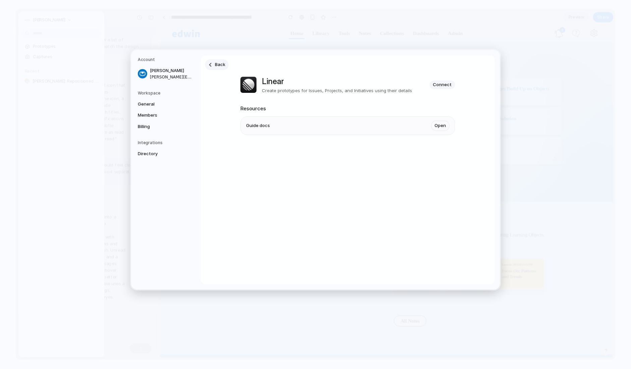
click at [211, 67] on link "Back" at bounding box center [217, 64] width 24 height 11
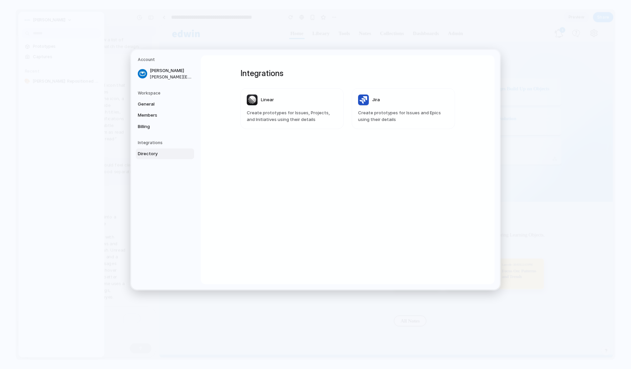
click at [383, 111] on span "Create prototypes for Issues and Epics using their details" at bounding box center [403, 116] width 91 height 13
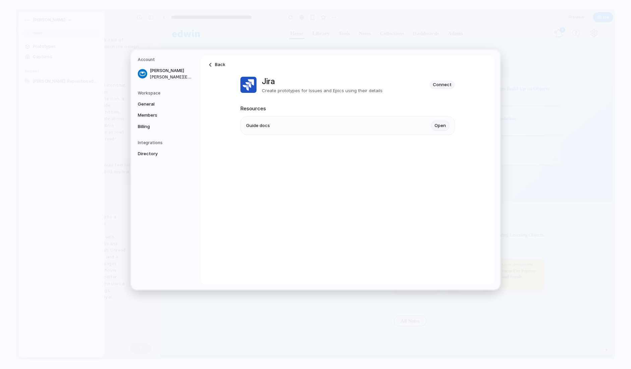
click at [437, 128] on link "Open" at bounding box center [440, 126] width 18 height 10
click at [313, 99] on button "Go Back" at bounding box center [307, 99] width 19 height 9
click at [441, 87] on span "Connect" at bounding box center [442, 84] width 19 height 7
click at [372, 170] on div "Back Jira Create prototypes for Issues and Epics using their details Connect Re…" at bounding box center [348, 169] width 294 height 229
click at [213, 64] on link "Back" at bounding box center [217, 64] width 24 height 11
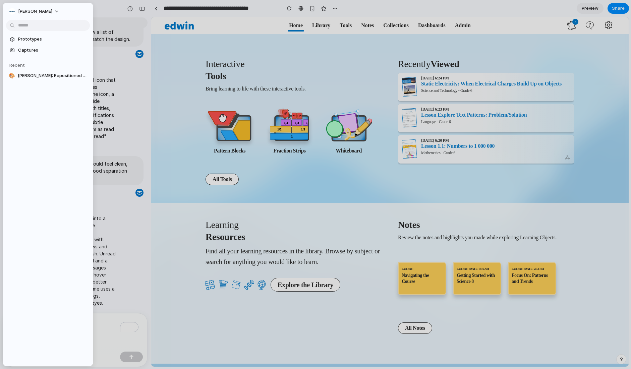
click at [312, 184] on div at bounding box center [315, 184] width 631 height 369
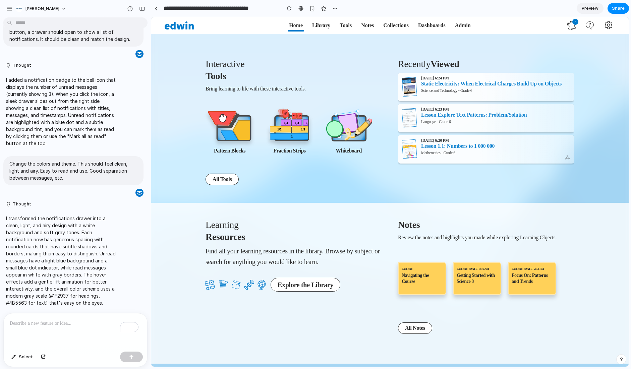
click at [373, 228] on h1 "Learning Resources" at bounding box center [294, 231] width 176 height 24
click at [312, 8] on div "button" at bounding box center [313, 9] width 6 height 6
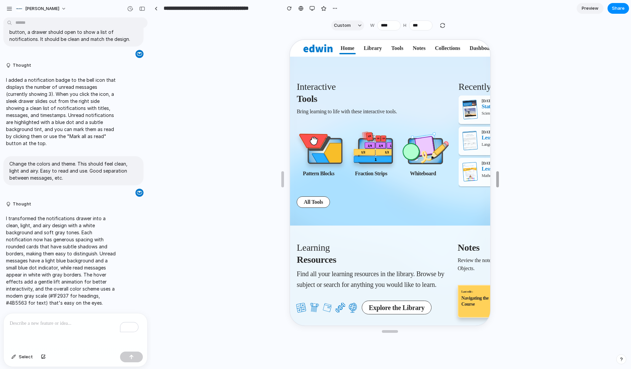
type input "****"
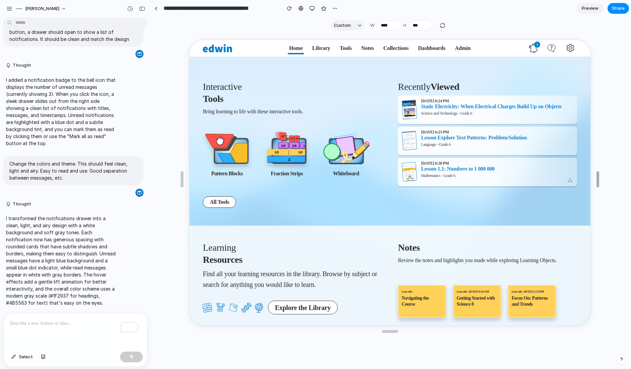
drag, startPoint x: 464, startPoint y: 173, endPoint x: 720, endPoint y: 166, distance: 256.0
click at [631, 166] on html "**********" at bounding box center [315, 184] width 631 height 369
click at [312, 7] on div "button" at bounding box center [312, 8] width 5 height 5
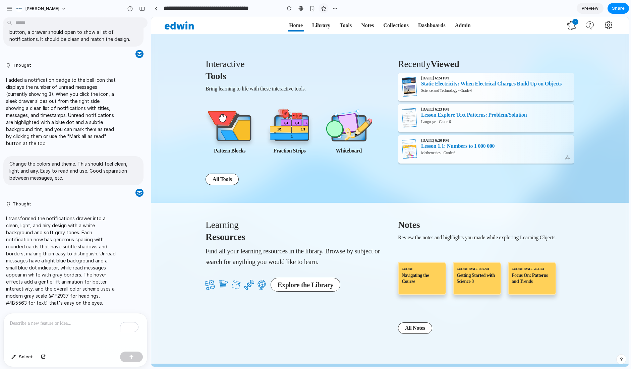
click at [323, 8] on div "button" at bounding box center [324, 9] width 6 height 6
click at [335, 8] on div "button" at bounding box center [334, 8] width 5 height 5
click at [297, 8] on div "Duplicate Delete" at bounding box center [315, 184] width 631 height 369
click at [300, 8] on div at bounding box center [300, 8] width 5 height 5
click at [568, 25] on icon at bounding box center [572, 25] width 8 height 9
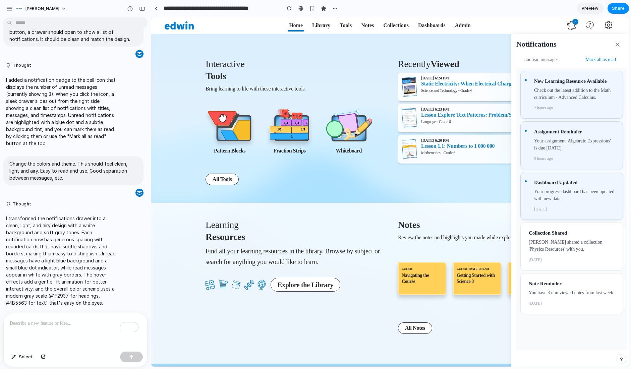
click at [568, 25] on icon at bounding box center [572, 25] width 8 height 9
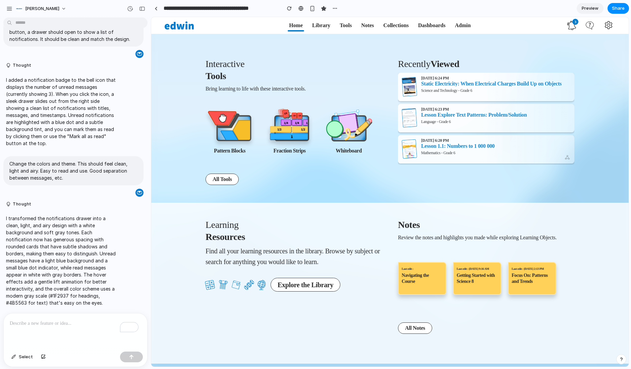
click at [533, 30] on nav "Edwin Home Library Tools Notes Collections Dashboards Admin 3 Notifications 3 u…" at bounding box center [390, 25] width 478 height 17
click at [572, 21] on span "3" at bounding box center [575, 22] width 6 height 6
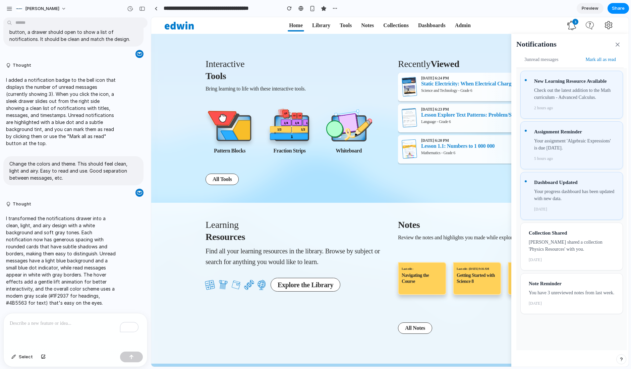
click at [572, 21] on span "3" at bounding box center [575, 22] width 6 height 6
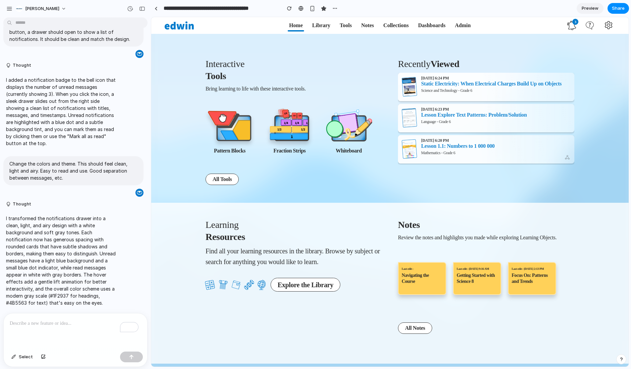
click at [493, 25] on nav "Edwin Home Library Tools Notes Collections Dashboards Admin 3 Notifications 3 u…" at bounding box center [390, 25] width 478 height 17
click at [74, 320] on p "To enrich screen reader interactions, please activate Accessibility in Grammarl…" at bounding box center [75, 324] width 131 height 8
click at [423, 28] on link "Dashboards" at bounding box center [432, 25] width 36 height 16
click at [424, 26] on link "Dashboards" at bounding box center [432, 25] width 36 height 16
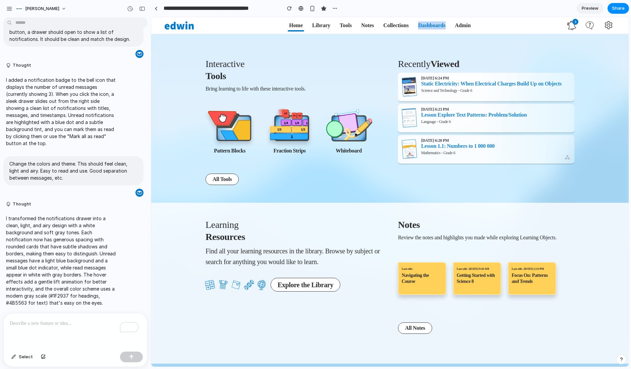
click at [424, 26] on link "Dashboards" at bounding box center [432, 25] width 36 height 16
click at [527, 189] on div "Interactive Tools Bring learning to life with these interactive tools. Pattern …" at bounding box center [390, 122] width 436 height 161
click at [541, 192] on div "Interactive Tools Bring learning to life with these interactive tools. Pattern …" at bounding box center [390, 122] width 436 height 161
click at [500, 79] on span "10/8/2025 at 6:24 PM" at bounding box center [491, 78] width 141 height 4
click at [492, 109] on span "10/8/2025 at 6:23 PM" at bounding box center [474, 109] width 106 height 4
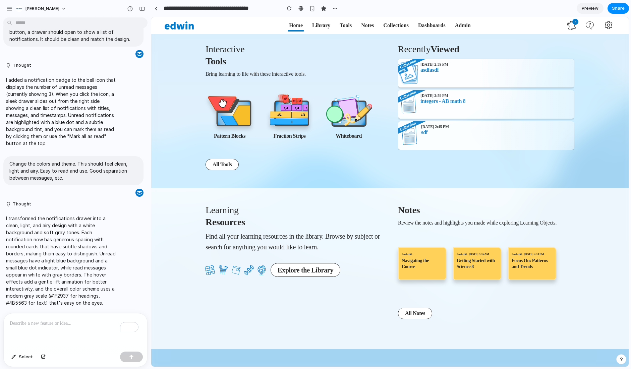
scroll to position [158, 0]
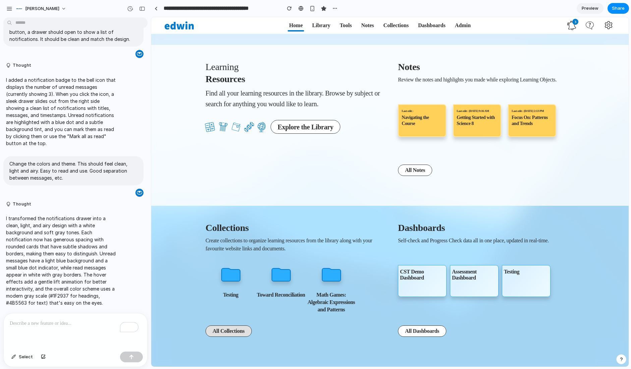
click at [221, 327] on link "All Collections" at bounding box center [229, 331] width 46 height 11
click at [423, 323] on div "CST Demo Dashboard Assessment Dashboard Testing" at bounding box center [486, 292] width 176 height 67
click at [421, 326] on link "All Dashboards" at bounding box center [422, 331] width 48 height 11
click at [407, 173] on link "All Notes" at bounding box center [415, 170] width 34 height 11
click at [311, 131] on link "Explore the Library" at bounding box center [306, 127] width 70 height 14
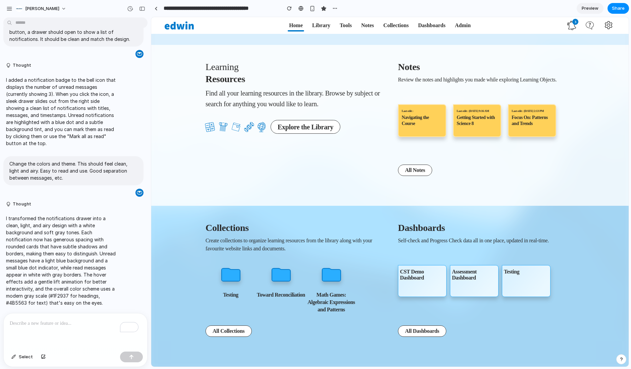
scroll to position [0, 0]
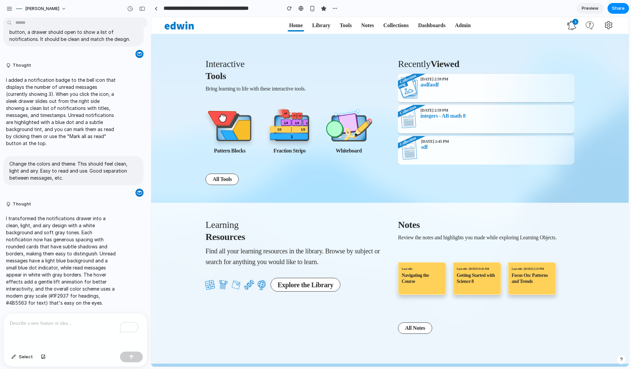
click at [429, 122] on span "9/19/2025 at 2:59 PM integers - AB math 8" at bounding box center [443, 120] width 45 height 25
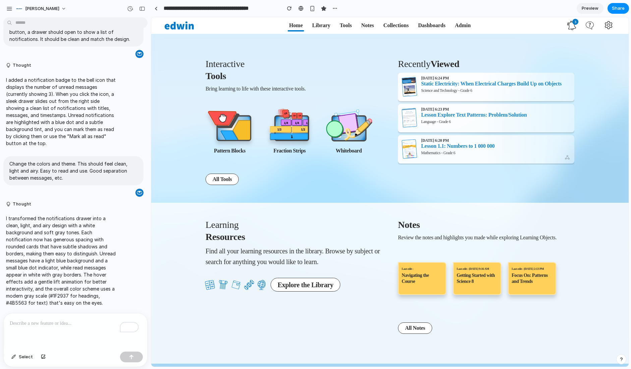
click at [591, 106] on div "Interactive Tools Bring learning to life with these interactive tools. Pattern …" at bounding box center [390, 122] width 436 height 161
click at [347, 26] on link "Tools" at bounding box center [346, 25] width 20 height 16
click at [367, 26] on link "Notes" at bounding box center [367, 25] width 21 height 16
click at [393, 26] on link "Collections" at bounding box center [396, 25] width 34 height 16
click at [414, 24] on link "Dashboards" at bounding box center [432, 25] width 36 height 16
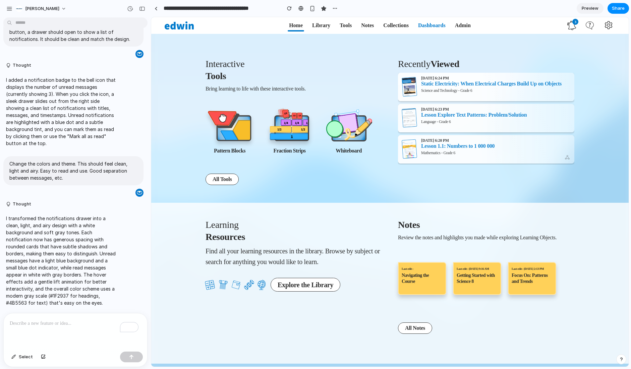
click at [459, 24] on link "Admin" at bounding box center [463, 25] width 24 height 16
click at [189, 24] on icon at bounding box center [179, 26] width 29 height 8
click at [235, 125] on img at bounding box center [230, 129] width 52 height 39
click at [261, 71] on h1 "Interactive Tools" at bounding box center [294, 70] width 176 height 24
click at [244, 125] on img at bounding box center [230, 129] width 52 height 39
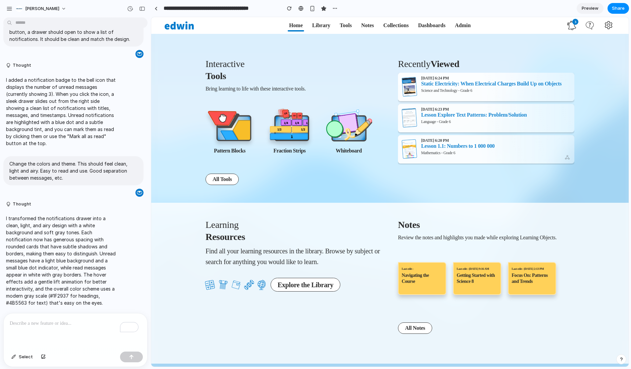
click at [291, 130] on img at bounding box center [290, 127] width 48 height 41
click at [352, 130] on img at bounding box center [349, 129] width 50 height 39
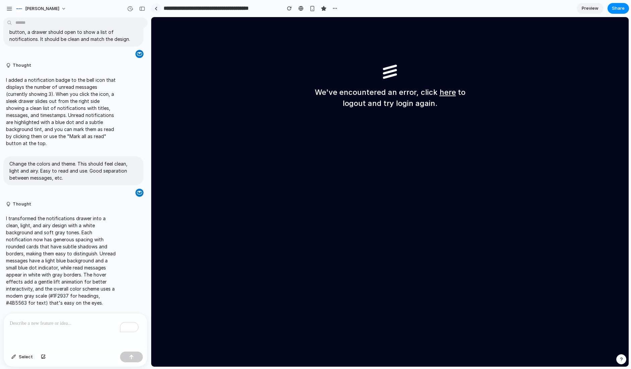
click at [158, 7] on link at bounding box center [156, 8] width 10 height 10
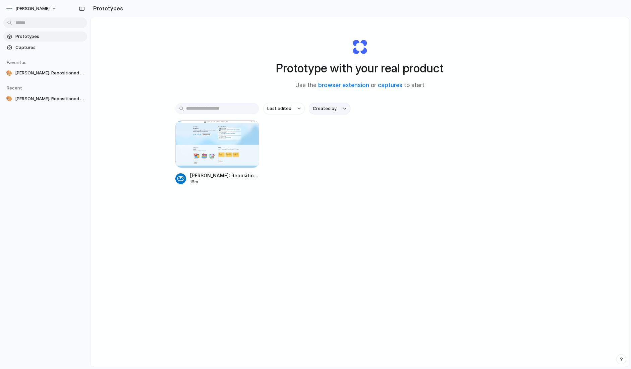
click at [331, 108] on span "Created by" at bounding box center [325, 108] width 24 height 7
click at [415, 147] on div "All users Jason Miller" at bounding box center [315, 184] width 631 height 369
click at [219, 136] on div at bounding box center [217, 144] width 84 height 48
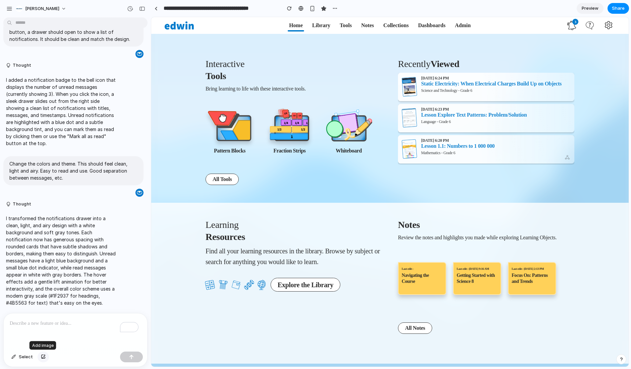
click at [43, 356] on div "button" at bounding box center [43, 357] width 5 height 4
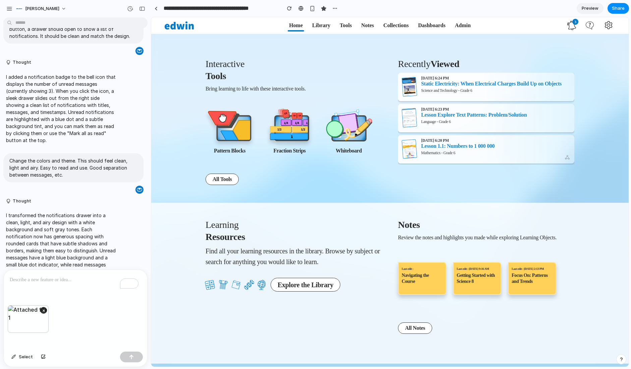
scroll to position [159, 0]
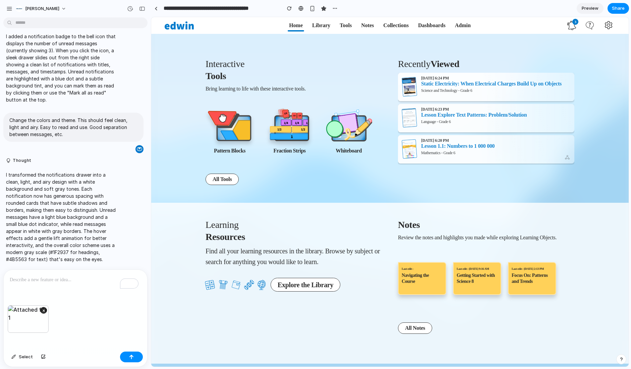
click at [53, 279] on p "To enrich screen reader interactions, please activate Accessibility in Grammarl…" at bounding box center [75, 280] width 131 height 8
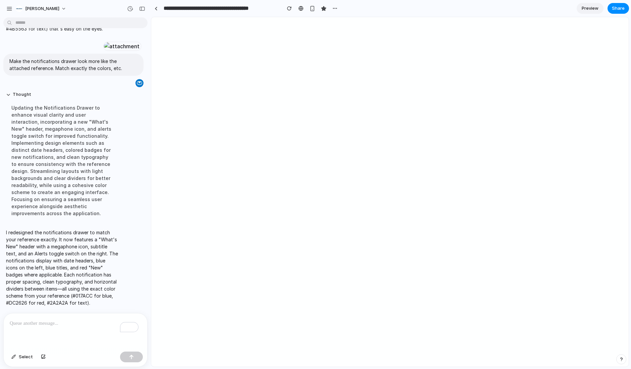
scroll to position [0, 0]
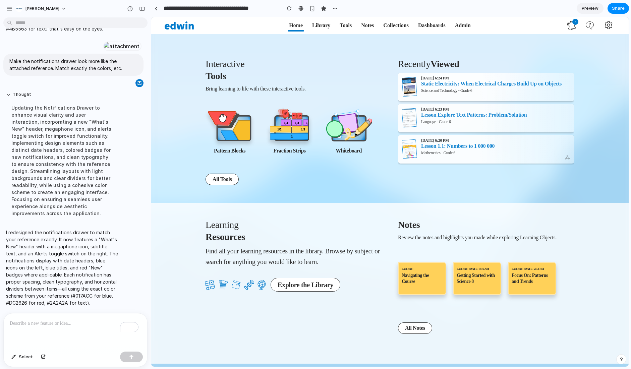
click at [573, 26] on icon at bounding box center [571, 25] width 9 height 9
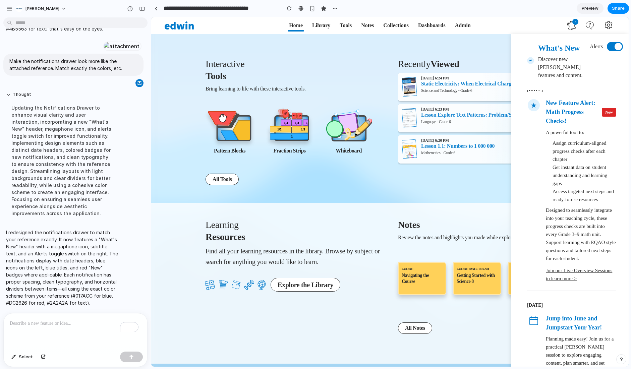
scroll to position [8, 0]
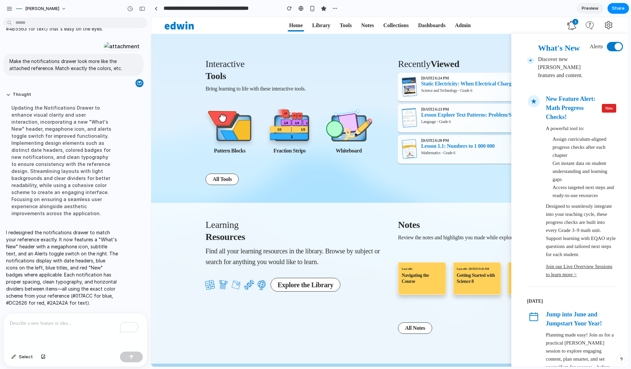
click at [607, 47] on button at bounding box center [615, 46] width 16 height 9
click at [608, 49] on div at bounding box center [611, 46] width 7 height 7
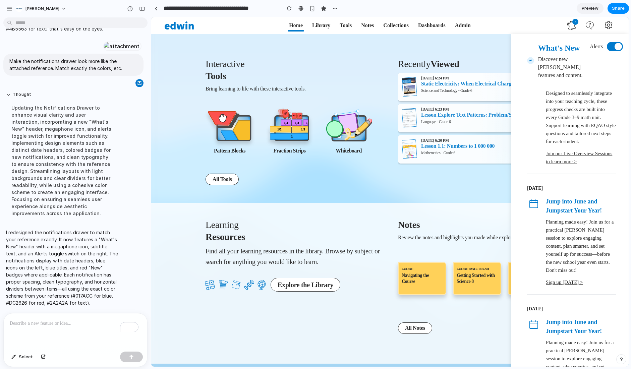
scroll to position [0, 0]
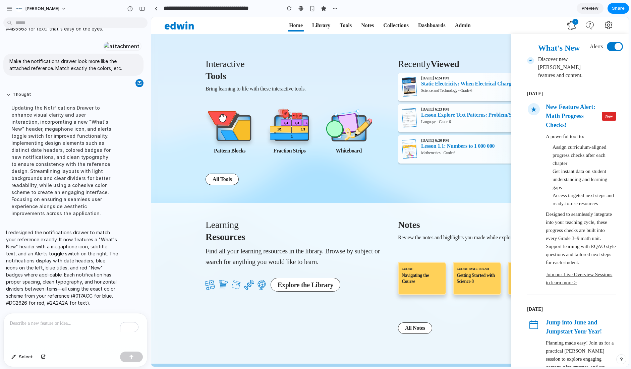
click at [581, 182] on li "Get instant data on student understanding and learning gaps" at bounding box center [585, 179] width 64 height 24
click at [570, 157] on li "Assign curriculum-aligned progress checks after each chapter" at bounding box center [585, 155] width 64 height 24
click at [604, 116] on span "New" at bounding box center [609, 116] width 14 height 9
click at [563, 103] on h3 "New Feature Alert: Math Progress Checks!" at bounding box center [572, 116] width 53 height 27
click at [564, 107] on h3 "New Feature Alert: Math Progress Checks!" at bounding box center [572, 116] width 53 height 27
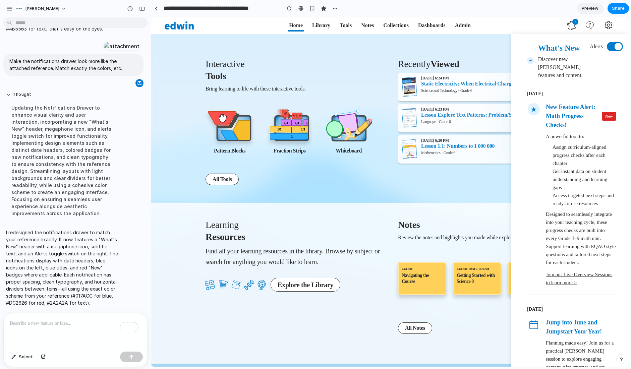
click at [562, 134] on p "A powerful tool to:" at bounding box center [581, 136] width 70 height 8
click at [559, 208] on div "A powerful tool to: Assign curriculum-aligned progress checks after each chapte…" at bounding box center [581, 199] width 70 height 134
click at [566, 283] on link "Join our Live Overview Sessions to learn more >" at bounding box center [579, 278] width 66 height 13
click at [566, 285] on link "Join our Live Overview Sessions to learn more >" at bounding box center [579, 278] width 66 height 13
click at [568, 232] on p "Designed to seamlessly integrate into your teaching cycle, these progress check…" at bounding box center [581, 238] width 70 height 56
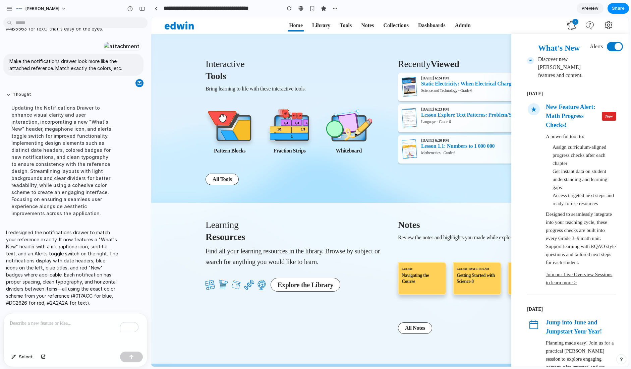
click at [350, 176] on div "Pattern Blocks Fraction Strips Whiteboard" at bounding box center [291, 143] width 181 height 67
click at [19, 92] on button "Thought" at bounding box center [62, 95] width 112 height 6
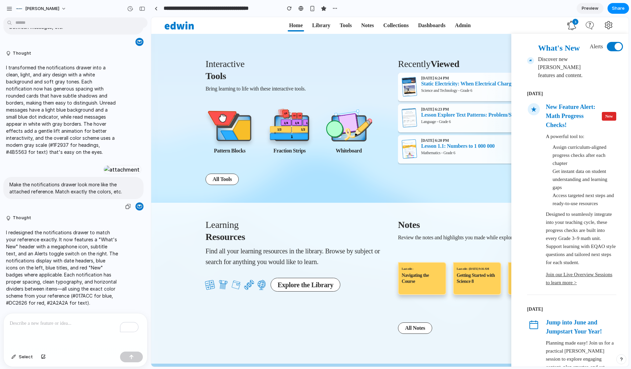
scroll to position [259, 0]
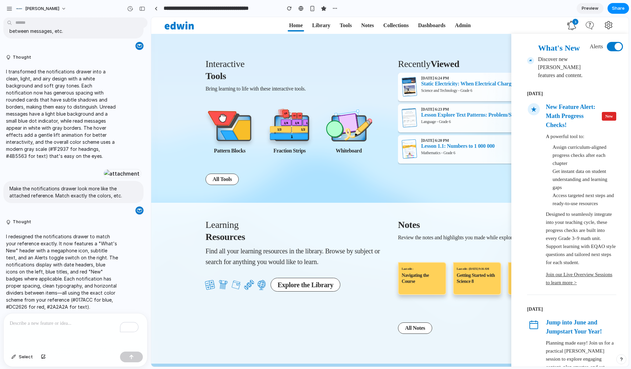
click at [73, 106] on p "I transformed the notifications drawer into a clean, light, and airy design wit…" at bounding box center [62, 114] width 112 height 92
click at [336, 6] on div "button" at bounding box center [334, 8] width 5 height 5
click at [336, 10] on div "Duplicate Delete" at bounding box center [315, 184] width 631 height 369
click at [129, 8] on div "button" at bounding box center [130, 9] width 6 height 6
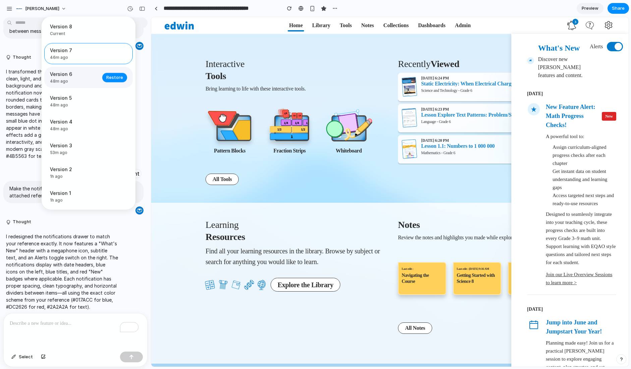
click at [76, 78] on span "Version 6" at bounding box center [74, 74] width 48 height 7
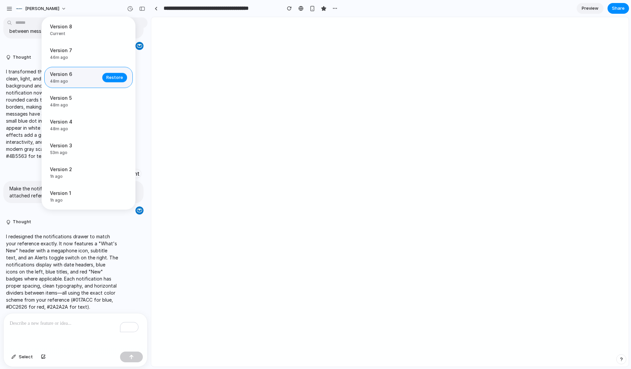
scroll to position [0, 0]
click at [233, 77] on div "Version 8 Current Version 7 46m ago Restore Version 6 48m ago Restore Version 5…" at bounding box center [315, 184] width 631 height 369
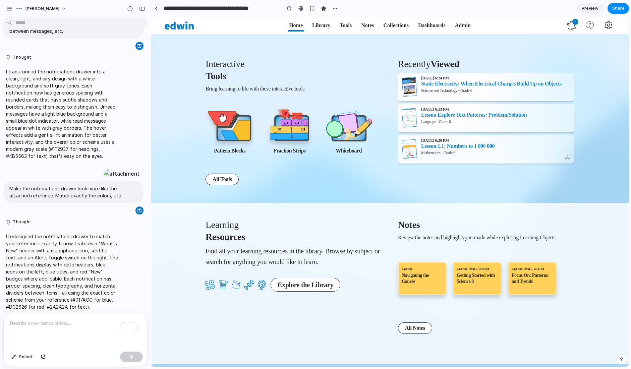
click at [575, 27] on icon at bounding box center [572, 25] width 8 height 9
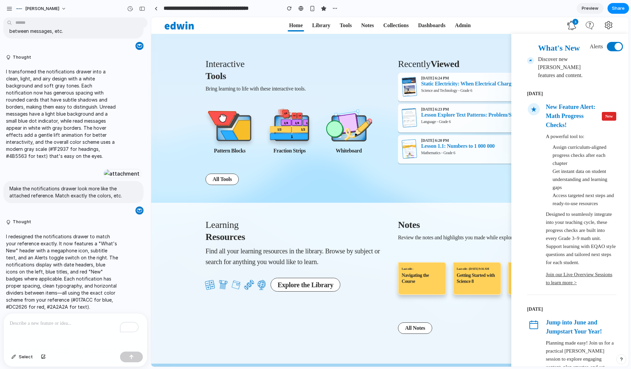
click at [575, 27] on icon at bounding box center [572, 25] width 8 height 9
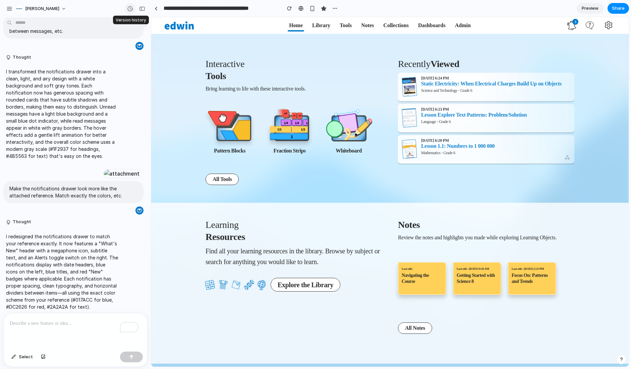
click at [130, 9] on div "button" at bounding box center [130, 9] width 6 height 6
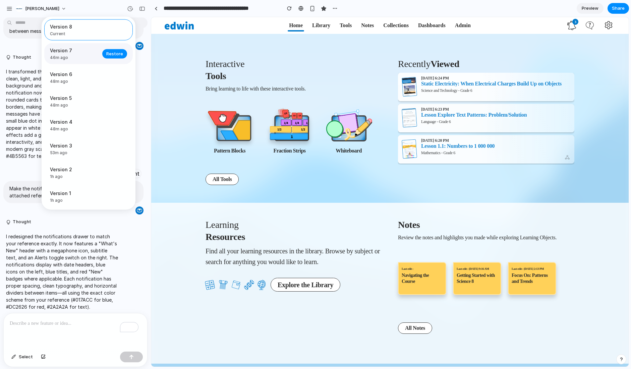
click at [82, 58] on span "46m ago" at bounding box center [74, 58] width 48 height 6
click at [571, 25] on div "Version 8 Current Version 7 46m ago Restore Version 6 48m ago Restore Version 5…" at bounding box center [315, 184] width 631 height 369
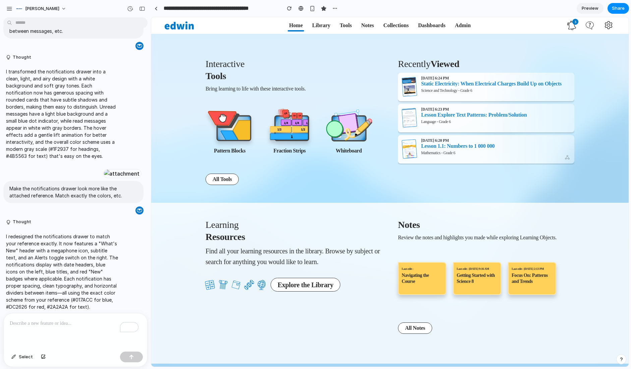
click at [571, 25] on icon at bounding box center [571, 25] width 9 height 9
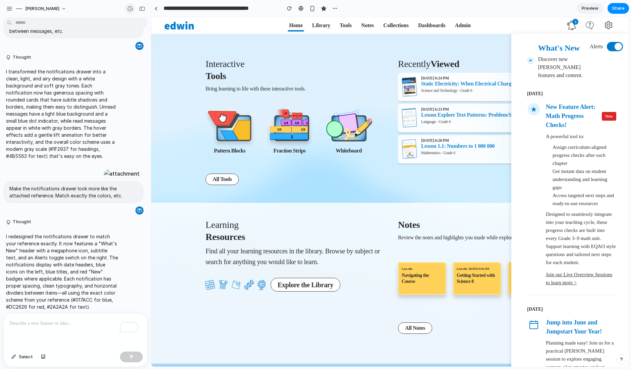
click at [129, 12] on button "button" at bounding box center [130, 8] width 11 height 11
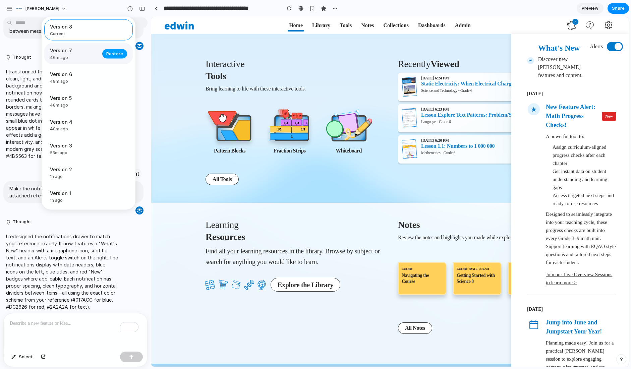
click at [112, 55] on span "Restore" at bounding box center [114, 53] width 17 height 7
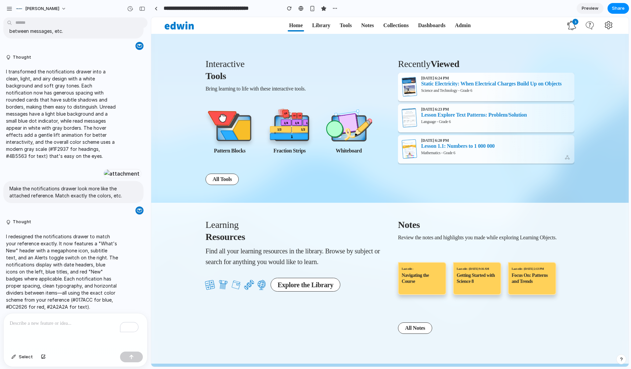
click at [570, 24] on icon at bounding box center [571, 25] width 9 height 9
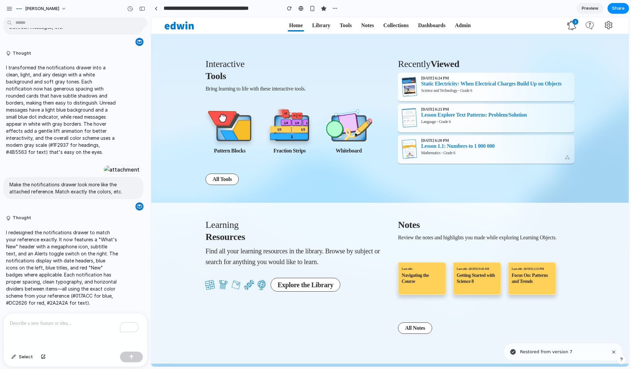
click at [570, 24] on icon at bounding box center [571, 25] width 9 height 9
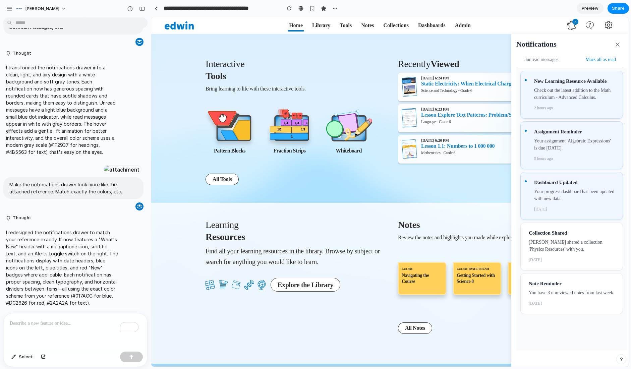
click at [465, 190] on div "Interactive Tools Bring learning to life with these interactive tools. Pattern …" at bounding box center [390, 122] width 436 height 161
click at [616, 43] on icon at bounding box center [617, 44] width 7 height 7
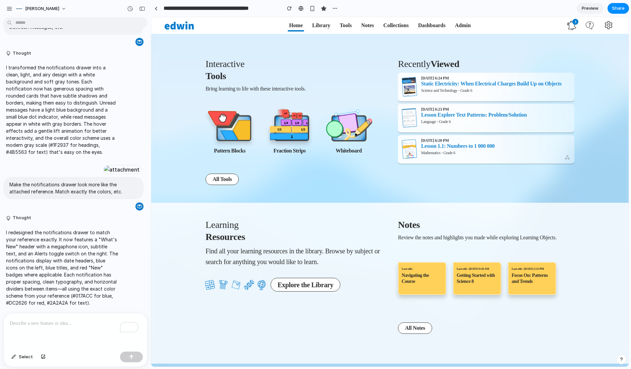
click at [537, 40] on div "Interactive Tools Bring learning to life with these interactive tools. Pattern …" at bounding box center [390, 200] width 478 height 333
click at [531, 42] on div "Interactive Tools Bring learning to life with these interactive tools. Pattern …" at bounding box center [390, 122] width 436 height 161
